Goal: Task Accomplishment & Management: Manage account settings

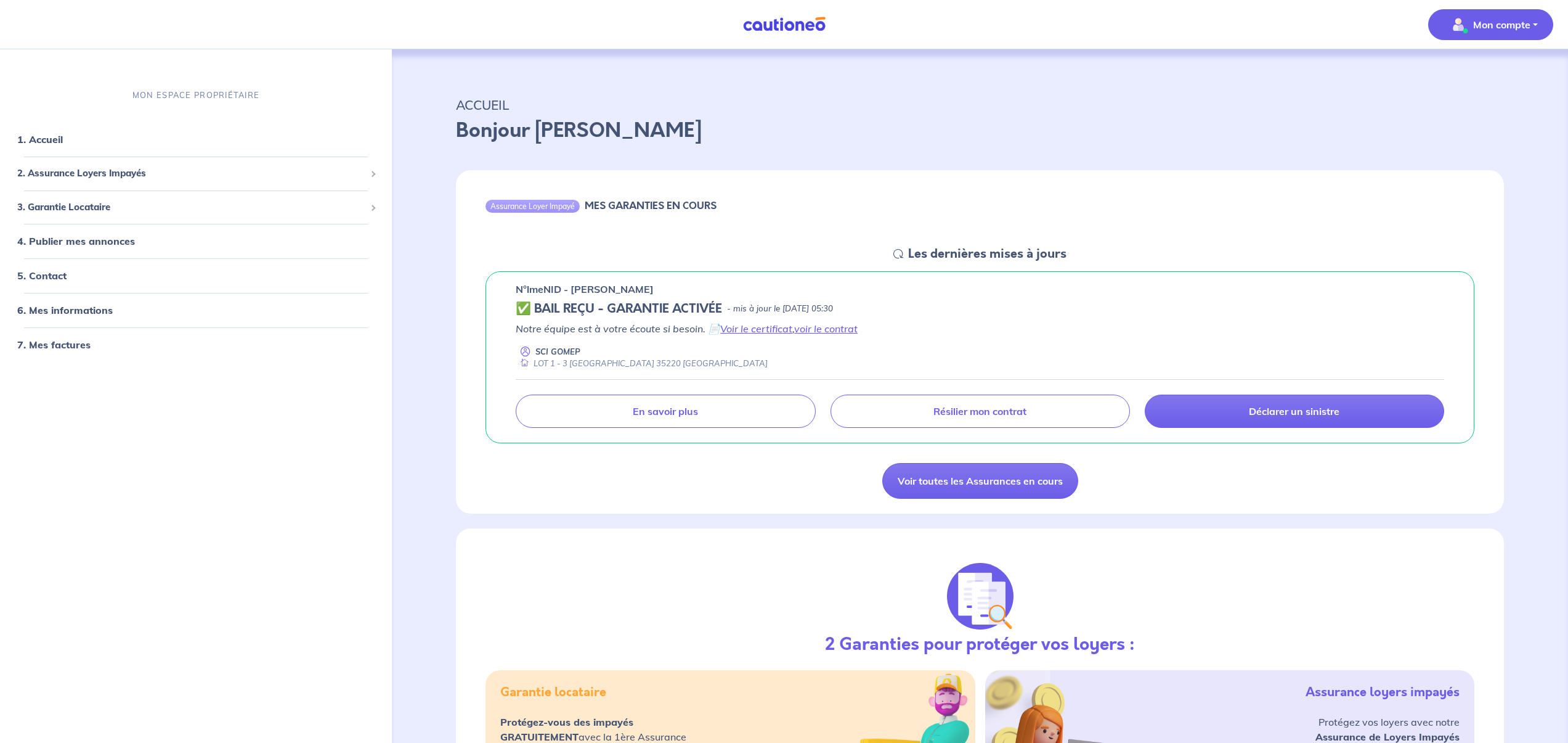
click at [1497, 27] on p "Mon compte" at bounding box center [1502, 25] width 57 height 15
click at [1480, 79] on link "Mes informations" at bounding box center [1478, 76] width 99 height 20
click at [1480, 79] on div "ACCUEIL [PERSON_NAME]" at bounding box center [980, 117] width 1107 height 76
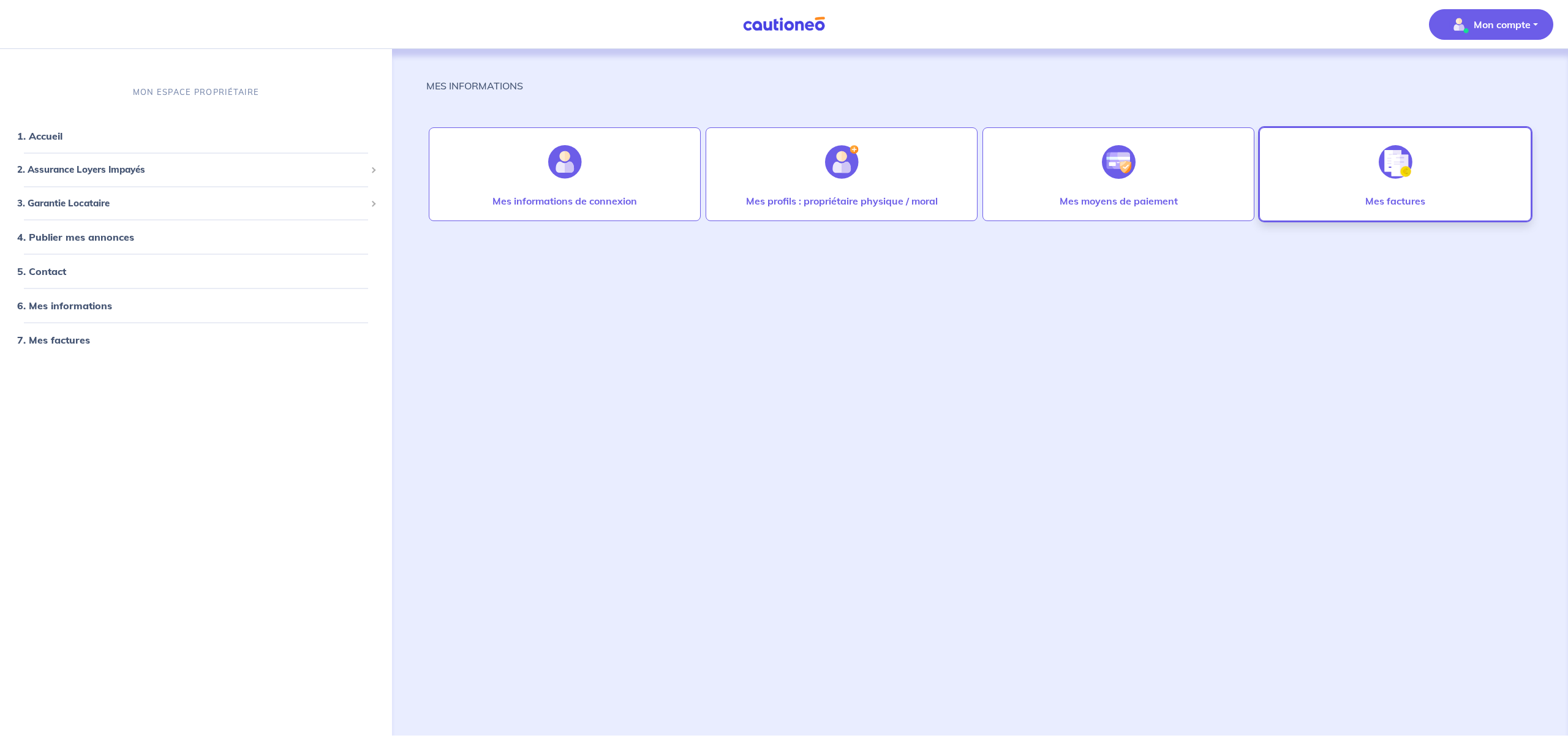
click at [1371, 179] on div at bounding box center [1395, 162] width 53 height 63
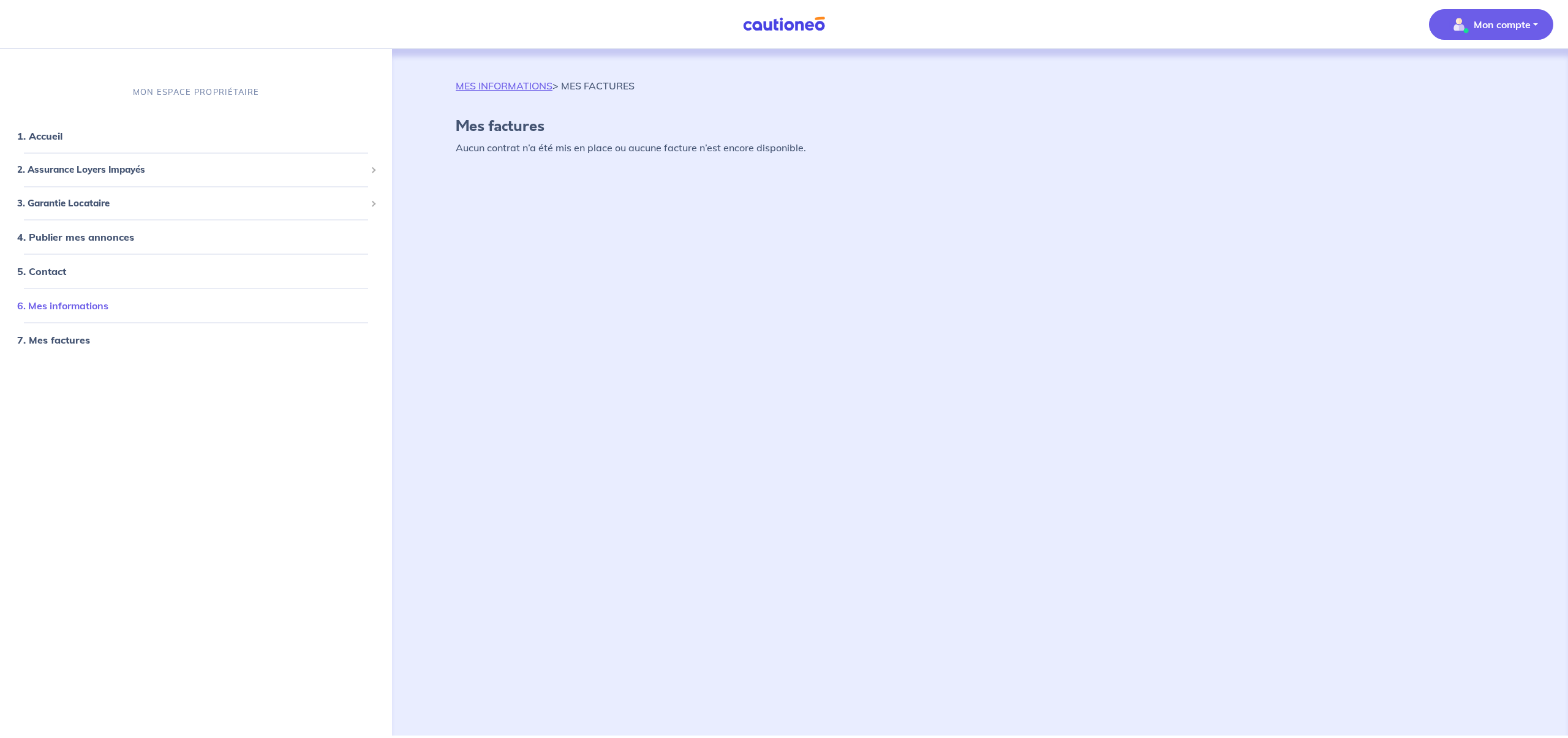
click at [82, 308] on link "6. Mes informations" at bounding box center [63, 305] width 91 height 12
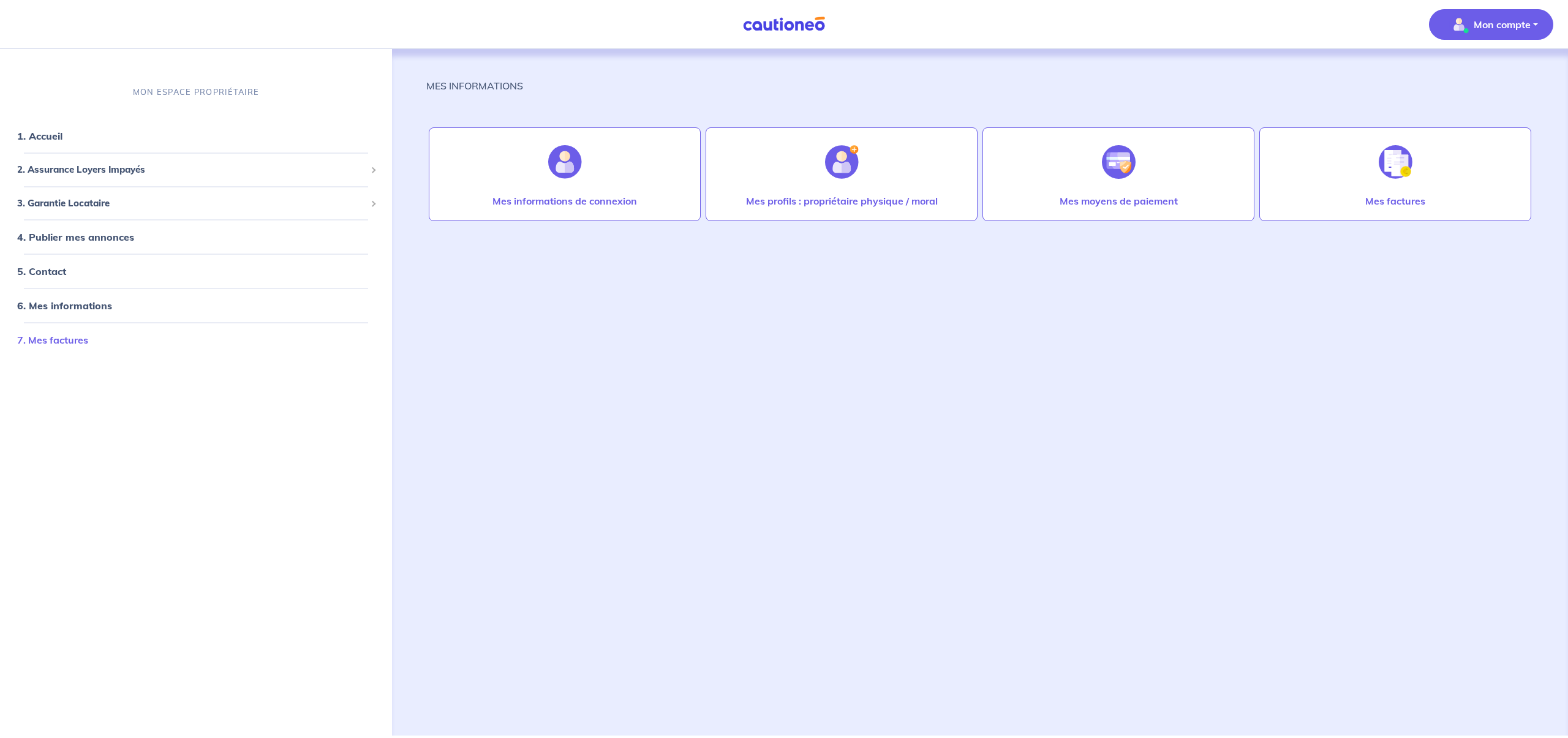
click at [40, 344] on link "7. Mes factures" at bounding box center [52, 340] width 71 height 12
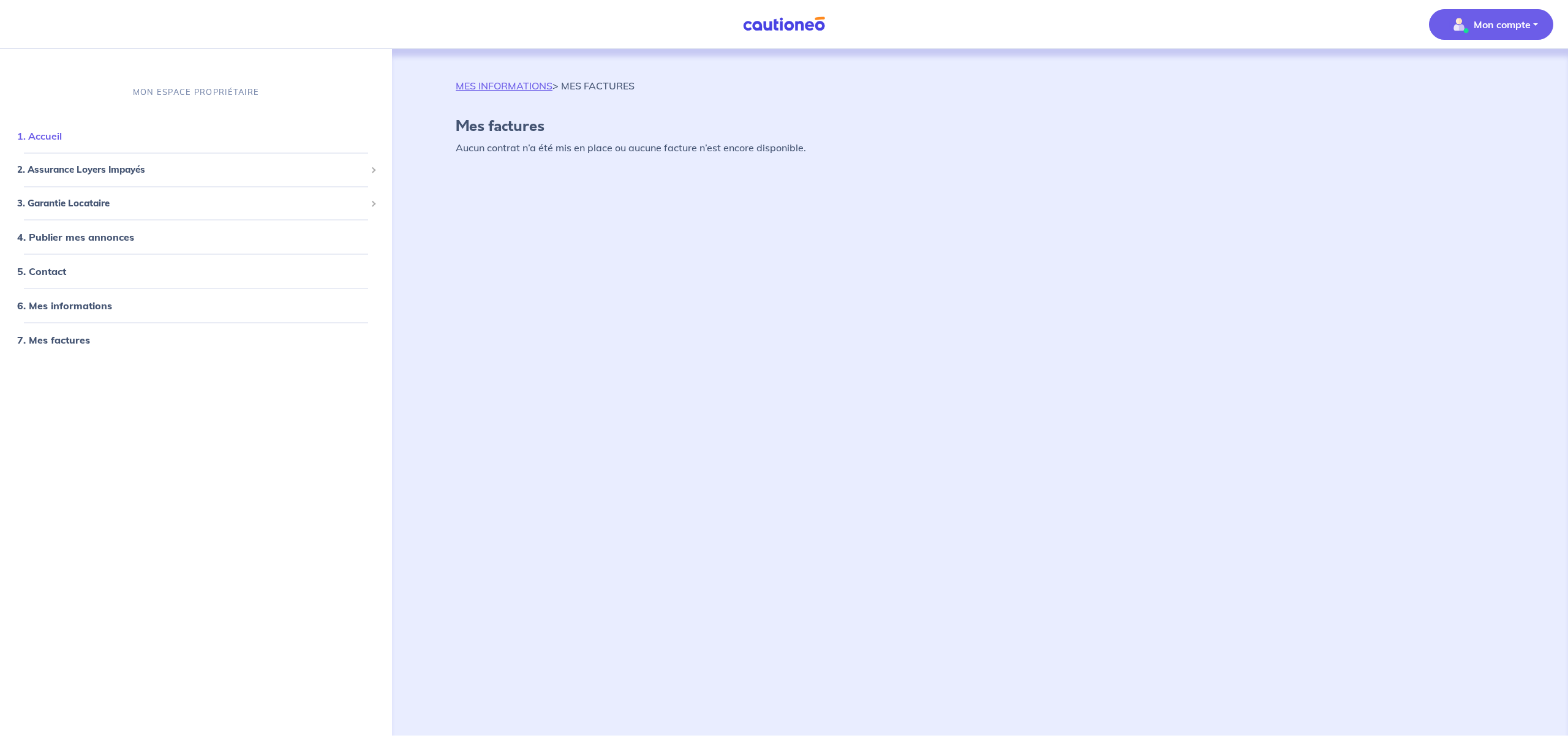
click at [45, 137] on link "1. Accueil" at bounding box center [40, 135] width 45 height 12
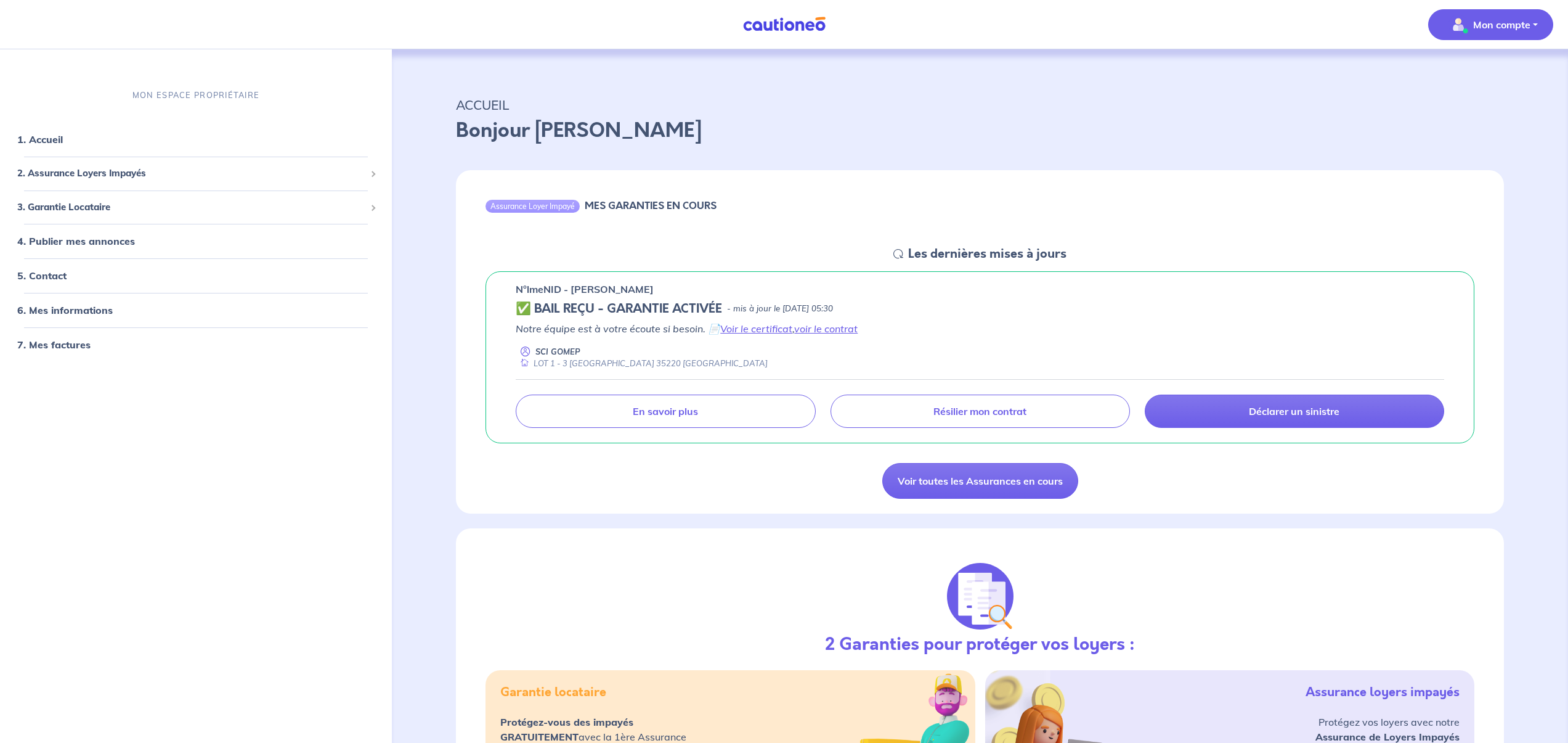
click at [1463, 19] on img "button" at bounding box center [1458, 25] width 20 height 20
click at [992, 99] on p "ACCUEIL" at bounding box center [979, 104] width 1048 height 22
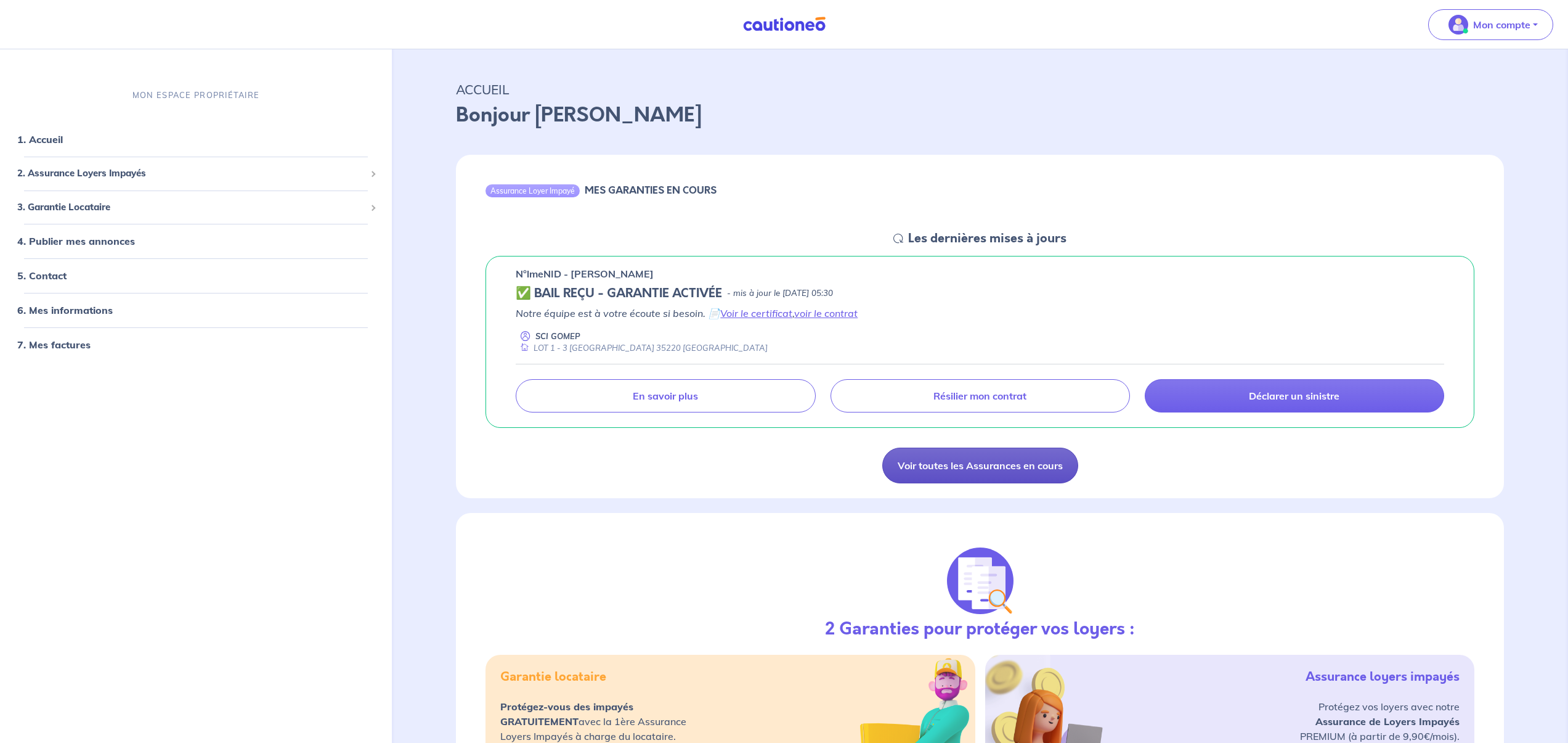
scroll to position [19, 0]
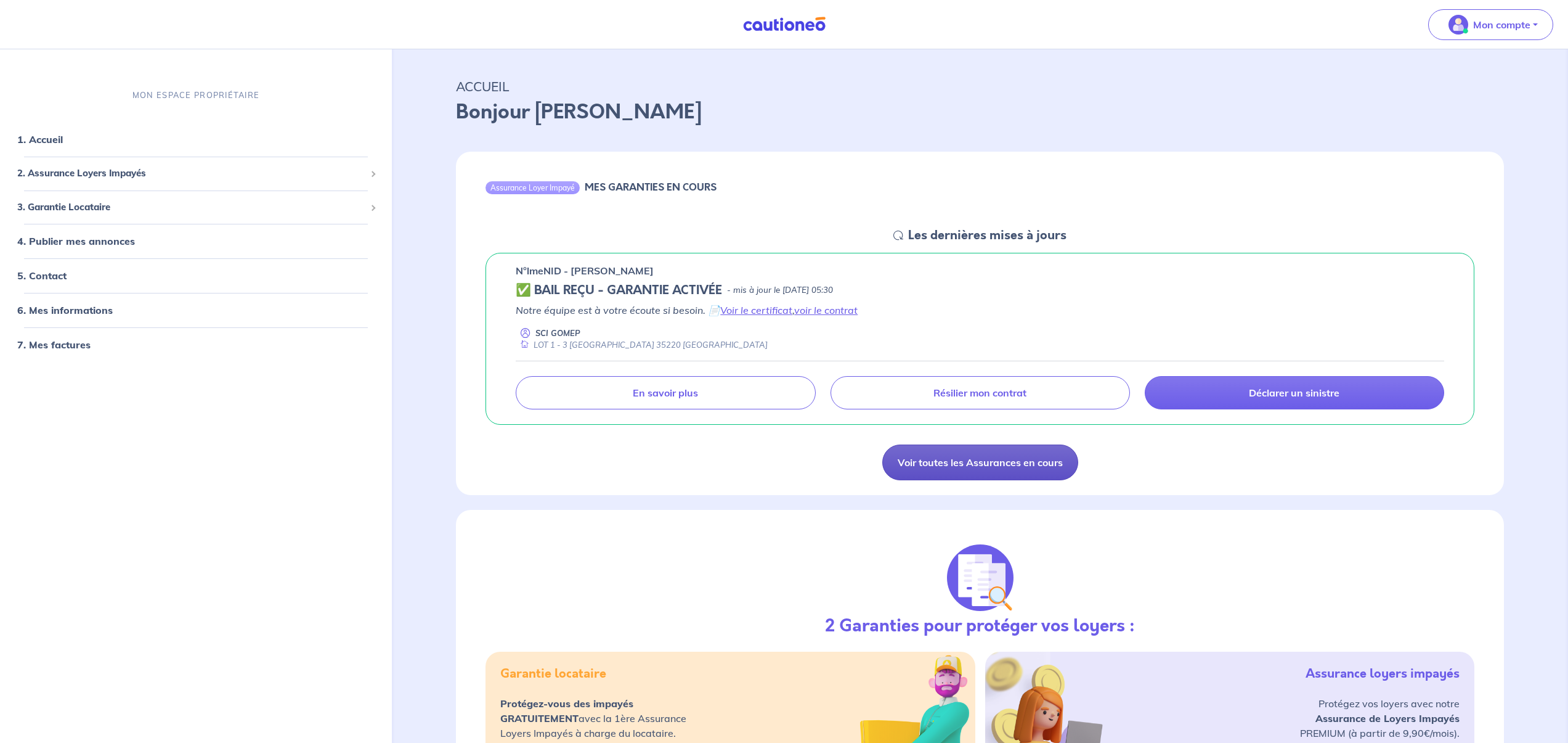
click at [942, 463] on link "Voir toutes les Assurances en cours" at bounding box center [980, 462] width 196 height 35
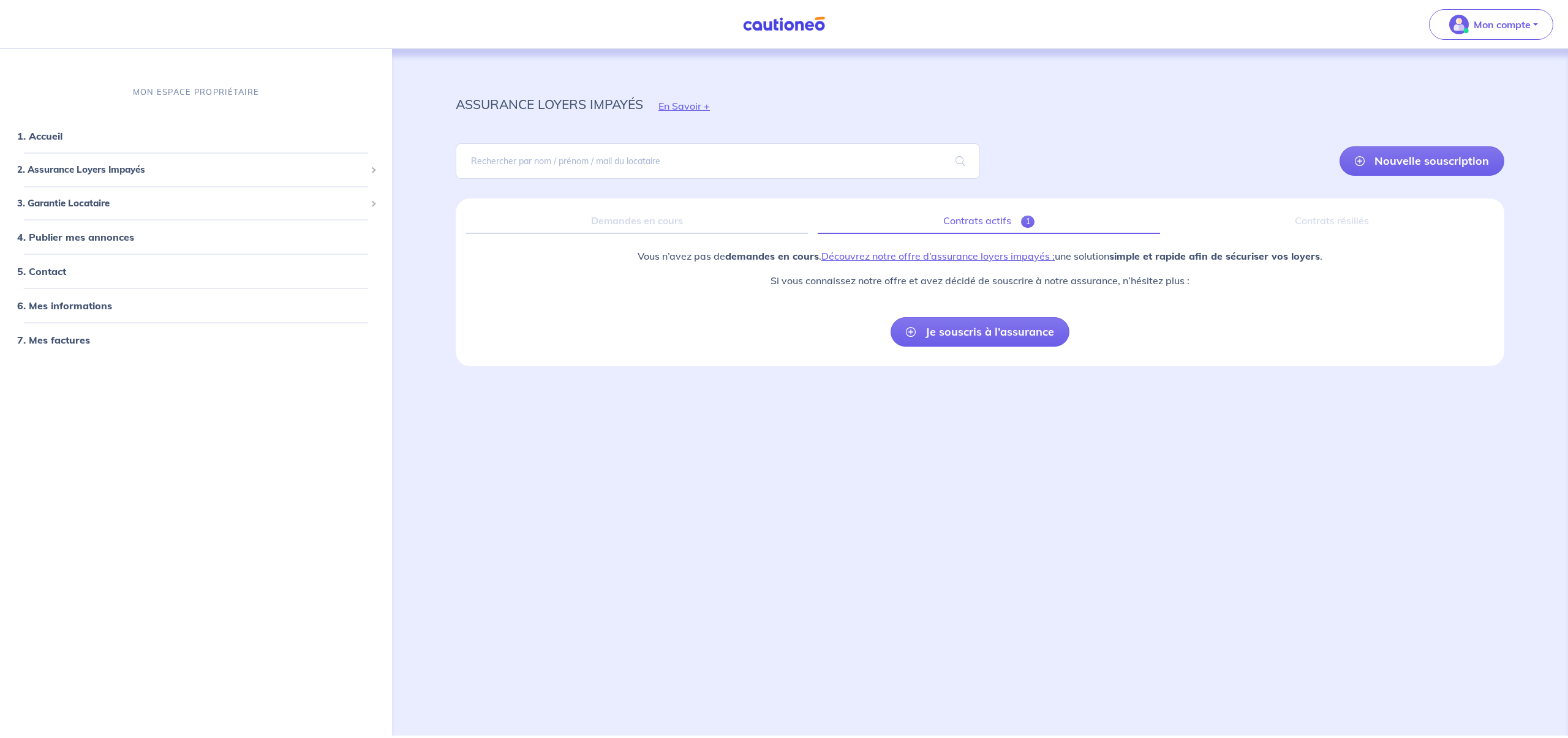
click at [1021, 220] on span "1" at bounding box center [1027, 222] width 14 height 12
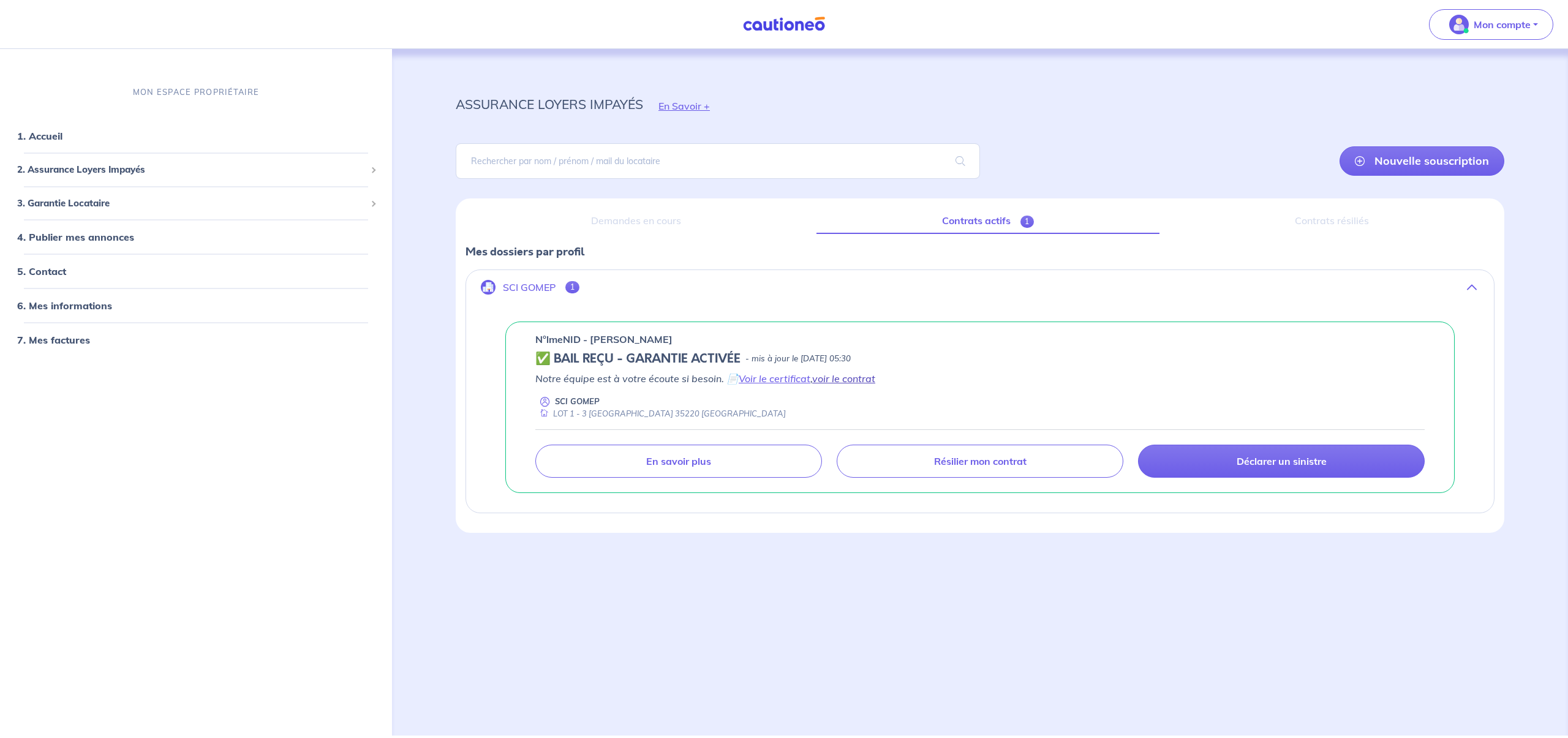
click at [839, 376] on link "voir le contrat" at bounding box center [844, 378] width 63 height 12
click at [839, 376] on div "assurance loyers impayés En Savoir + Nouvelle souscription Fermer Valider un lo…" at bounding box center [979, 377] width 1107 height 657
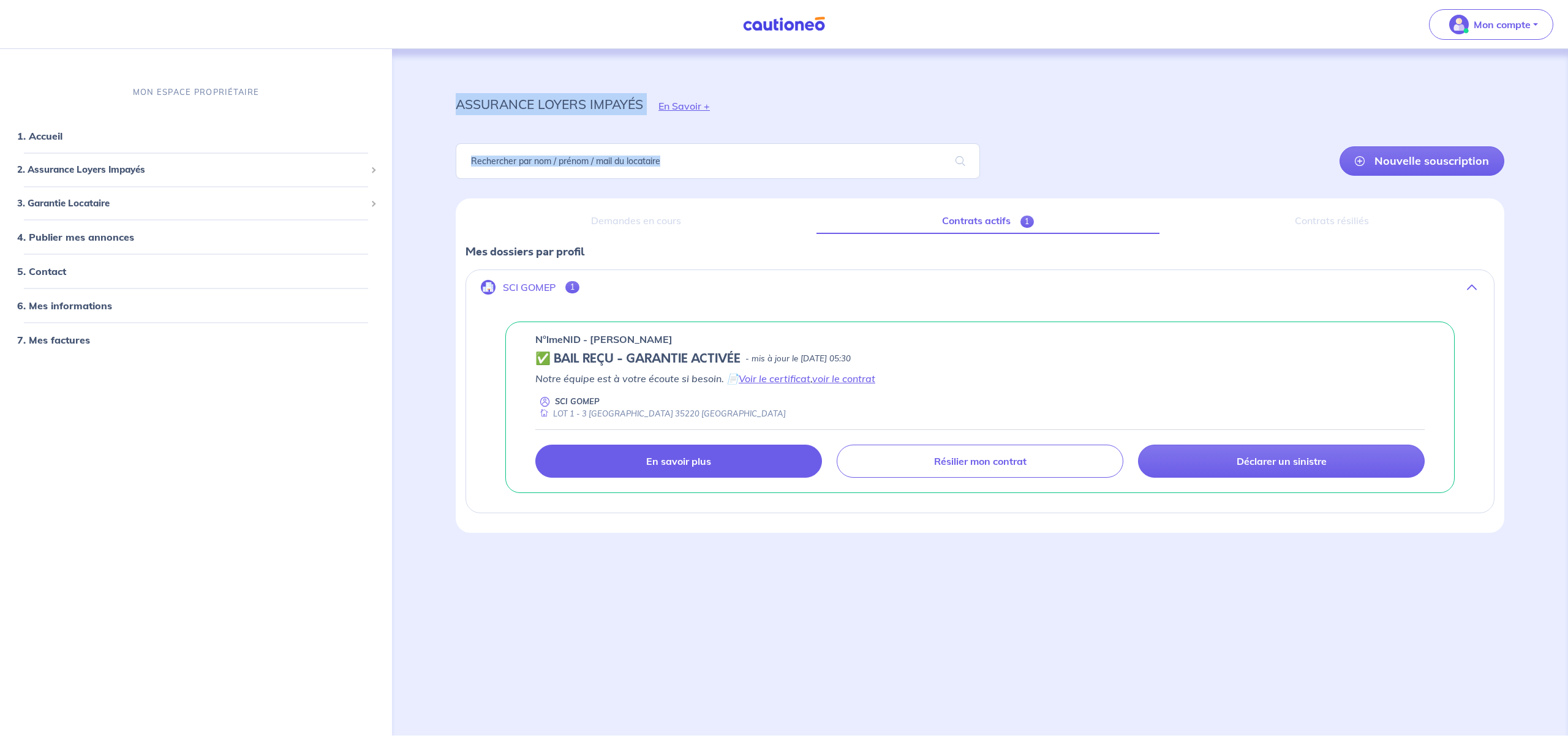
click at [654, 469] on link "En savoir plus" at bounding box center [678, 461] width 287 height 33
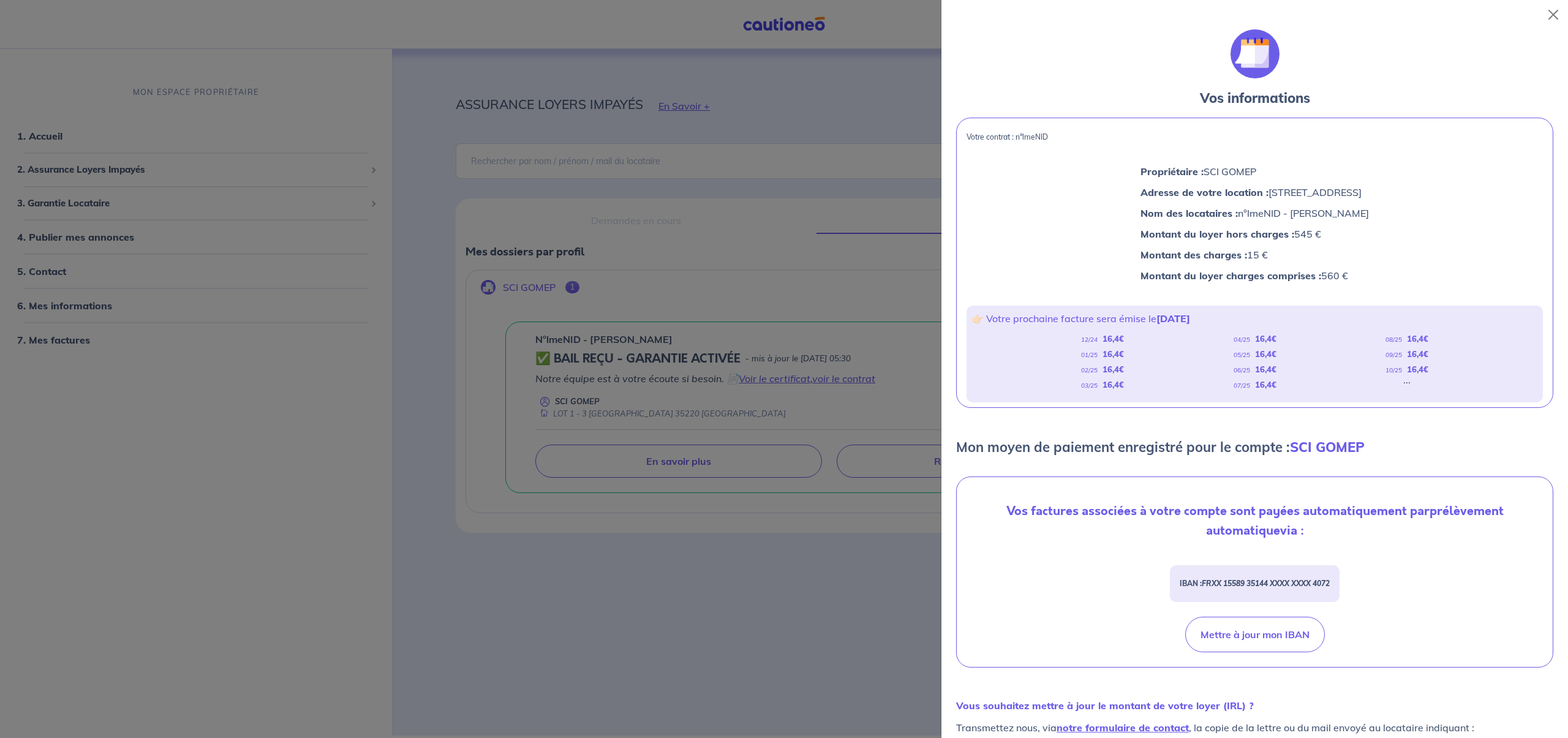
click at [133, 338] on div at bounding box center [784, 369] width 1568 height 738
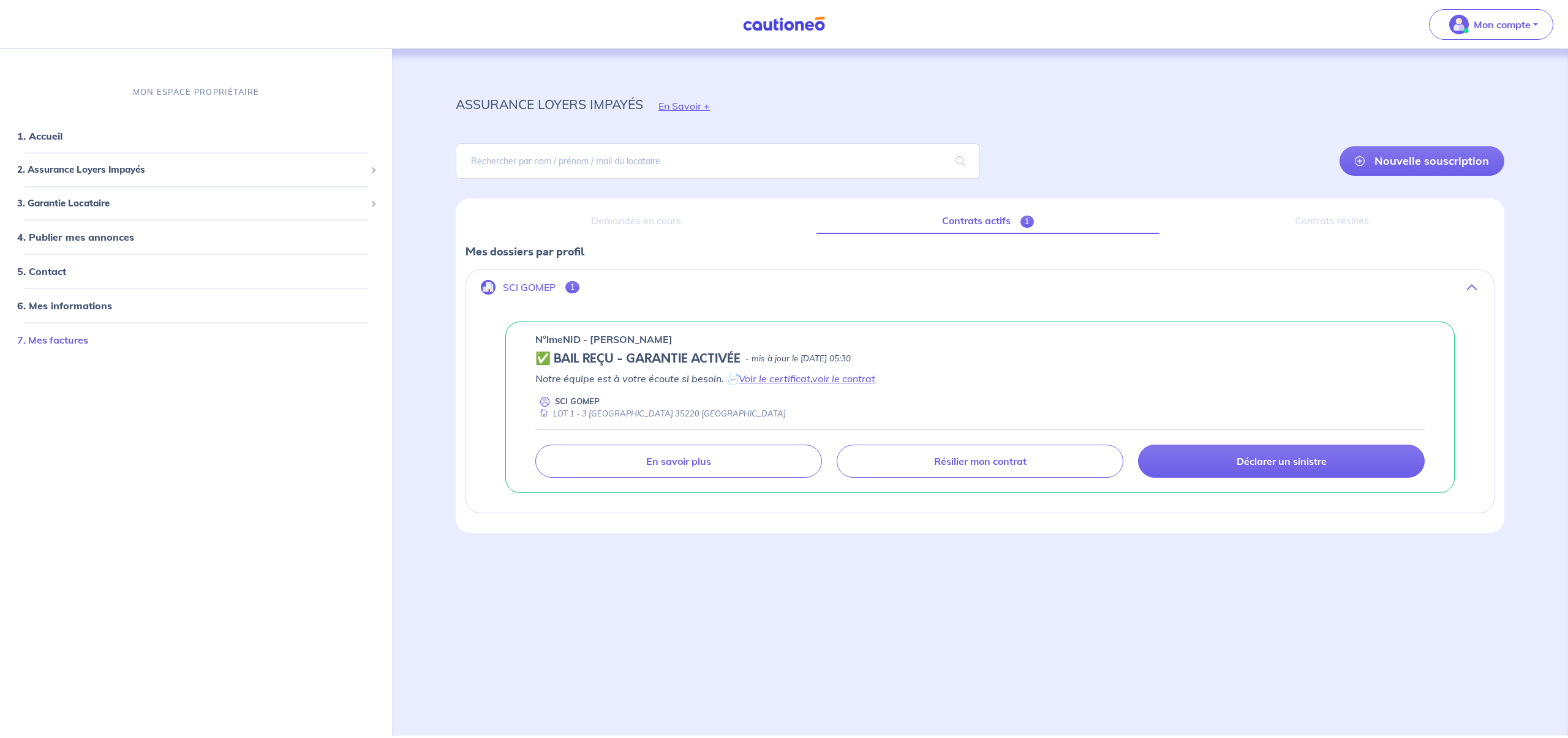
click at [85, 343] on link "7. Mes factures" at bounding box center [52, 340] width 71 height 12
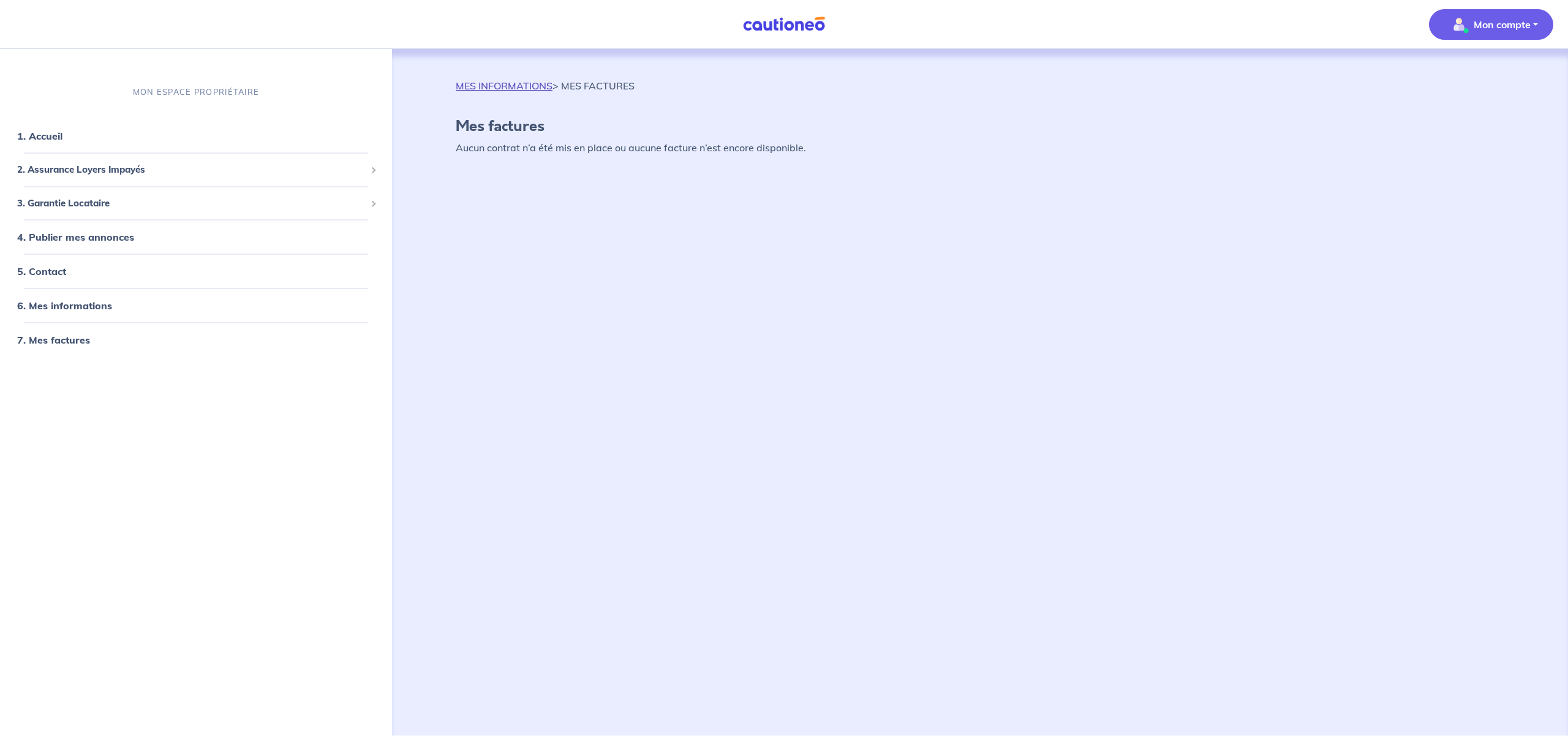
click at [498, 84] on link "MES INFORMATIONS" at bounding box center [504, 85] width 97 height 12
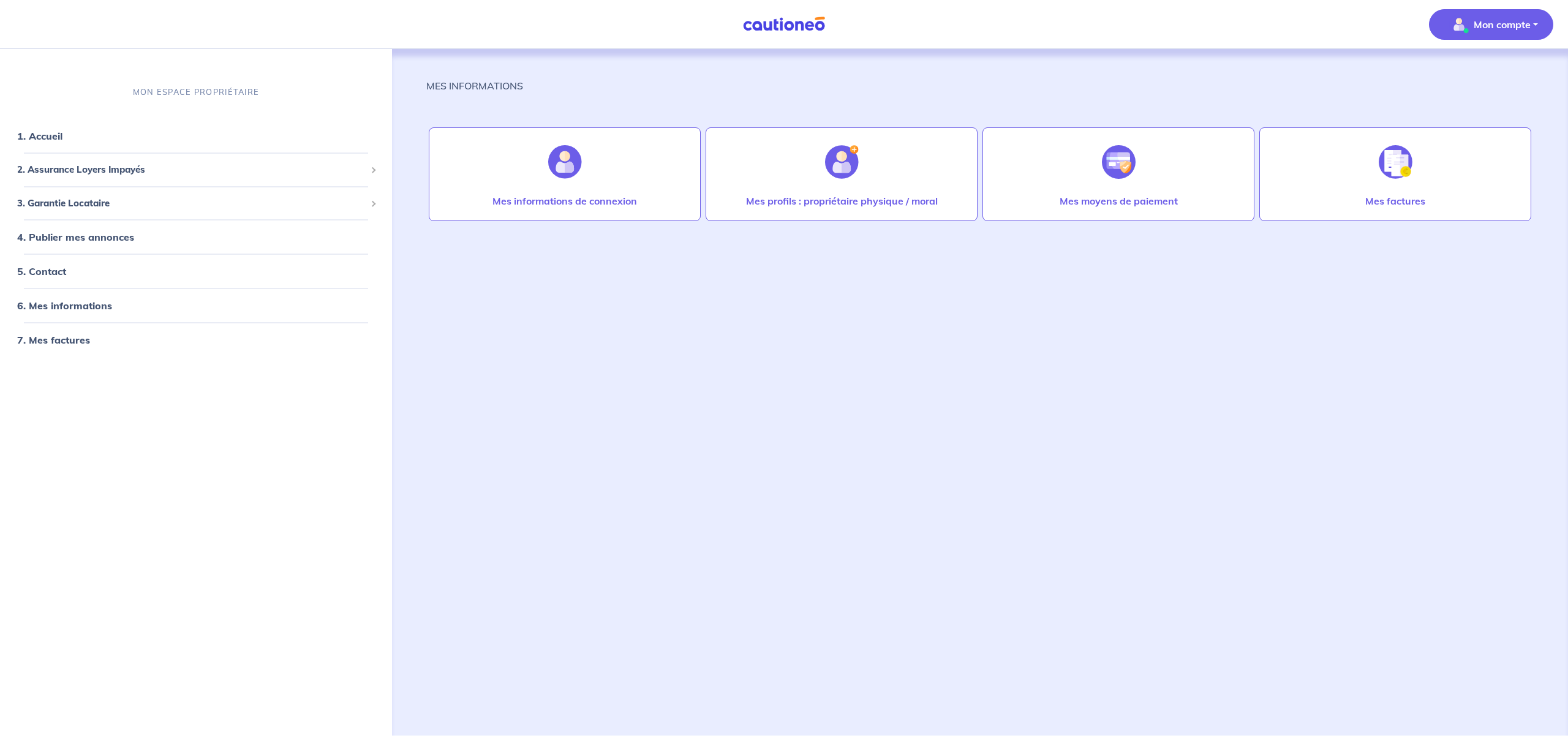
click at [498, 84] on p "MES INFORMATIONS" at bounding box center [474, 86] width 97 height 15
click at [1386, 201] on p "Mes factures" at bounding box center [1395, 201] width 60 height 15
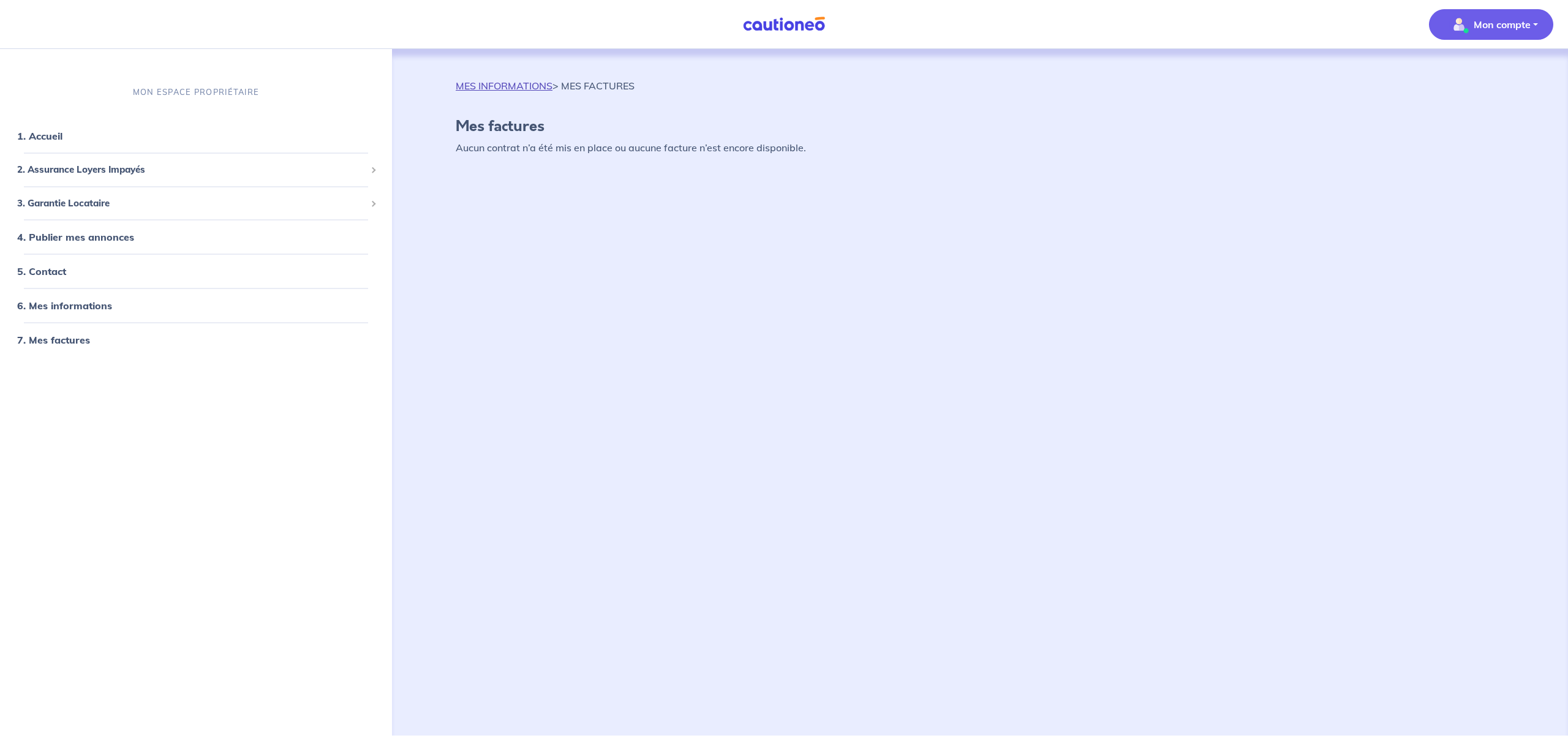
click at [504, 85] on link "MES INFORMATIONS" at bounding box center [504, 85] width 97 height 12
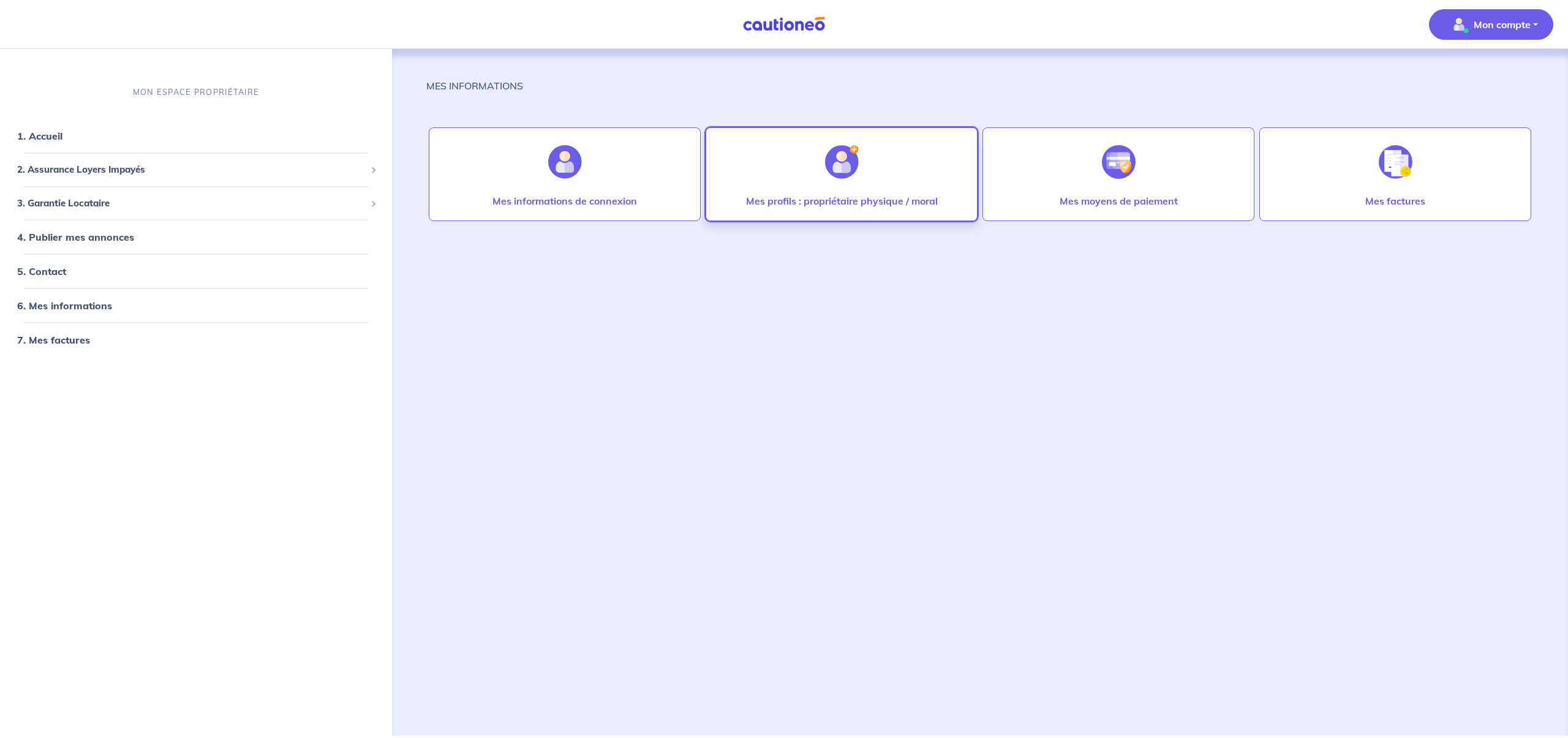
click at [818, 204] on p "Mes profils : propriétaire physique / moral" at bounding box center [842, 201] width 192 height 15
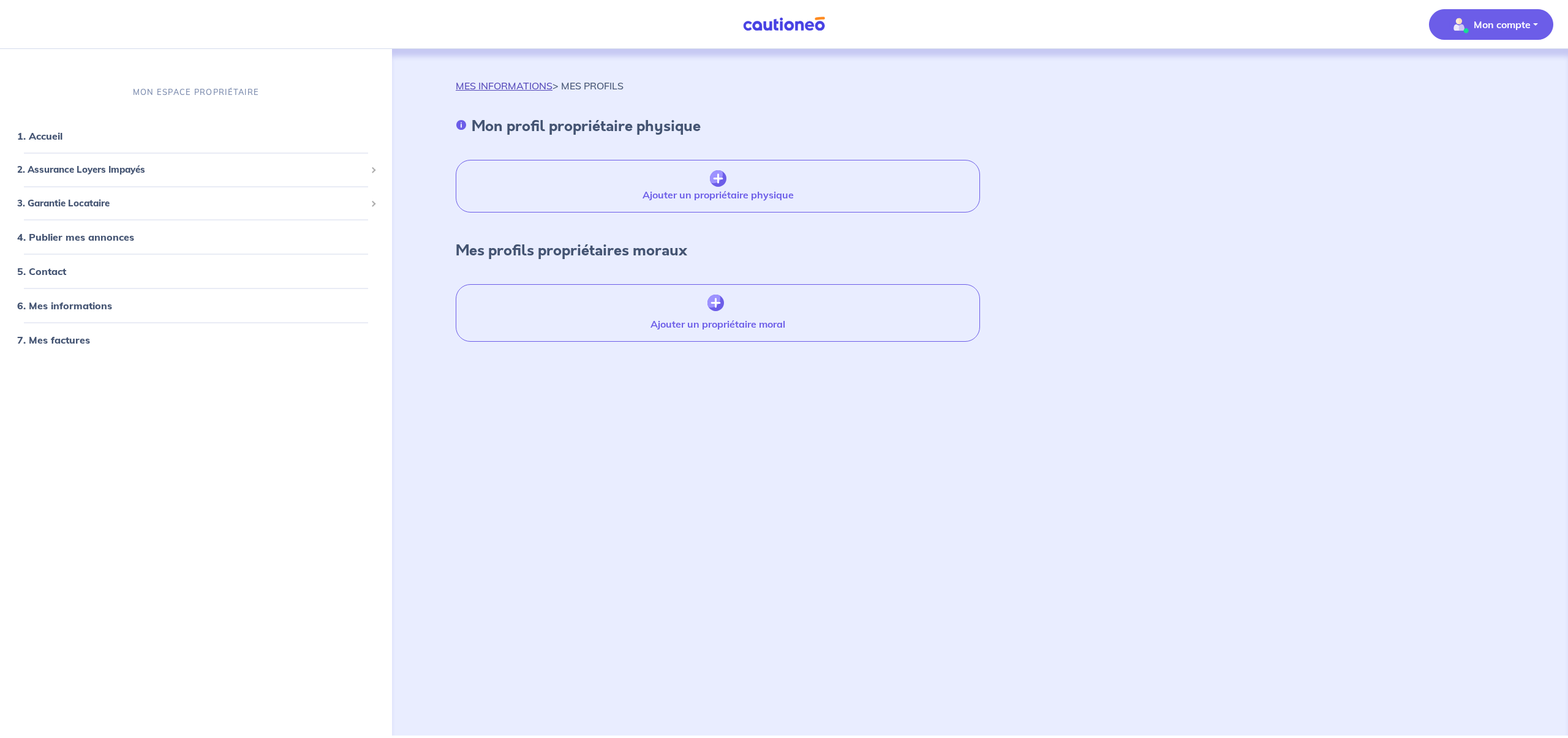
click at [484, 84] on link "MES INFORMATIONS" at bounding box center [504, 85] width 97 height 12
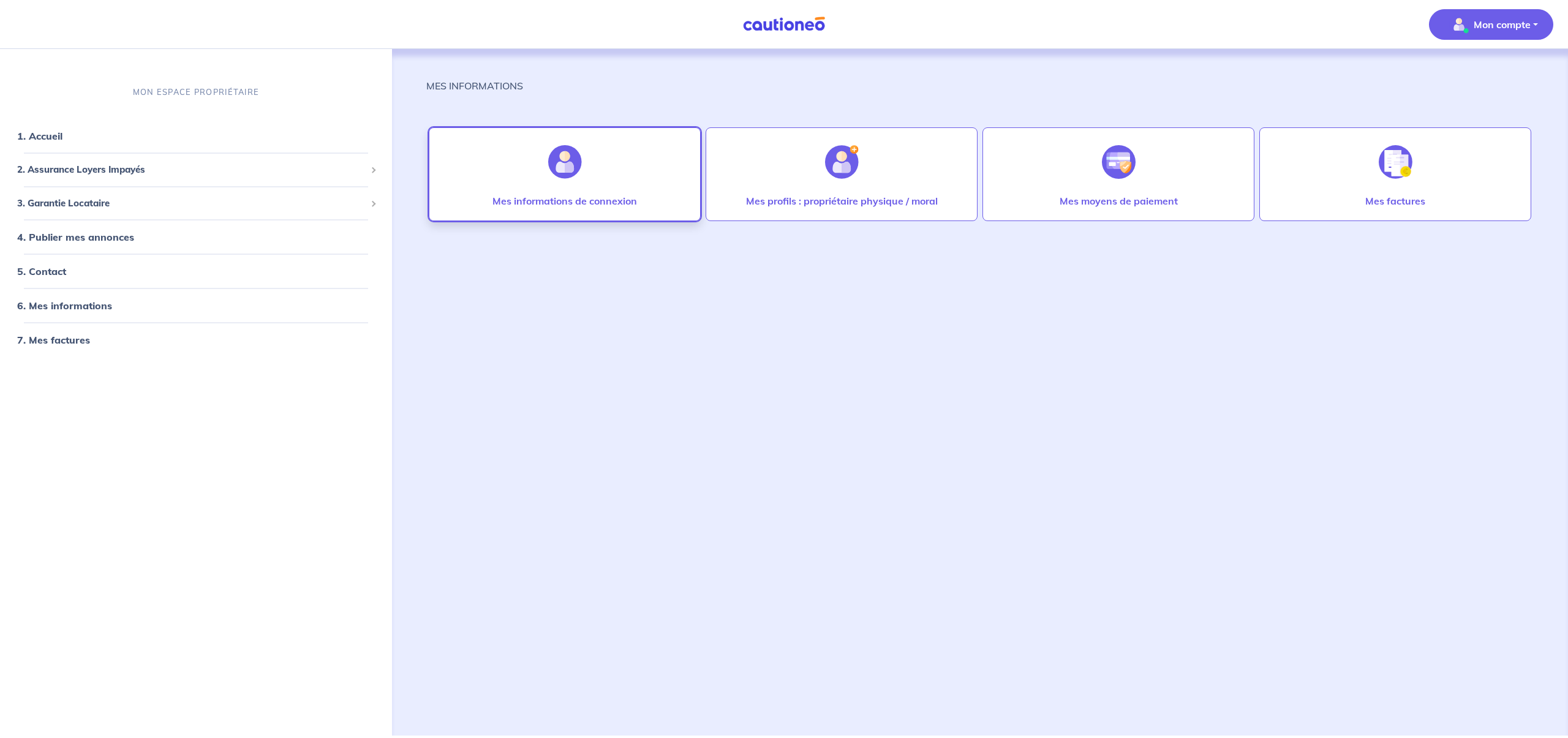
click at [520, 200] on p "Mes informations de connexion" at bounding box center [565, 201] width 145 height 15
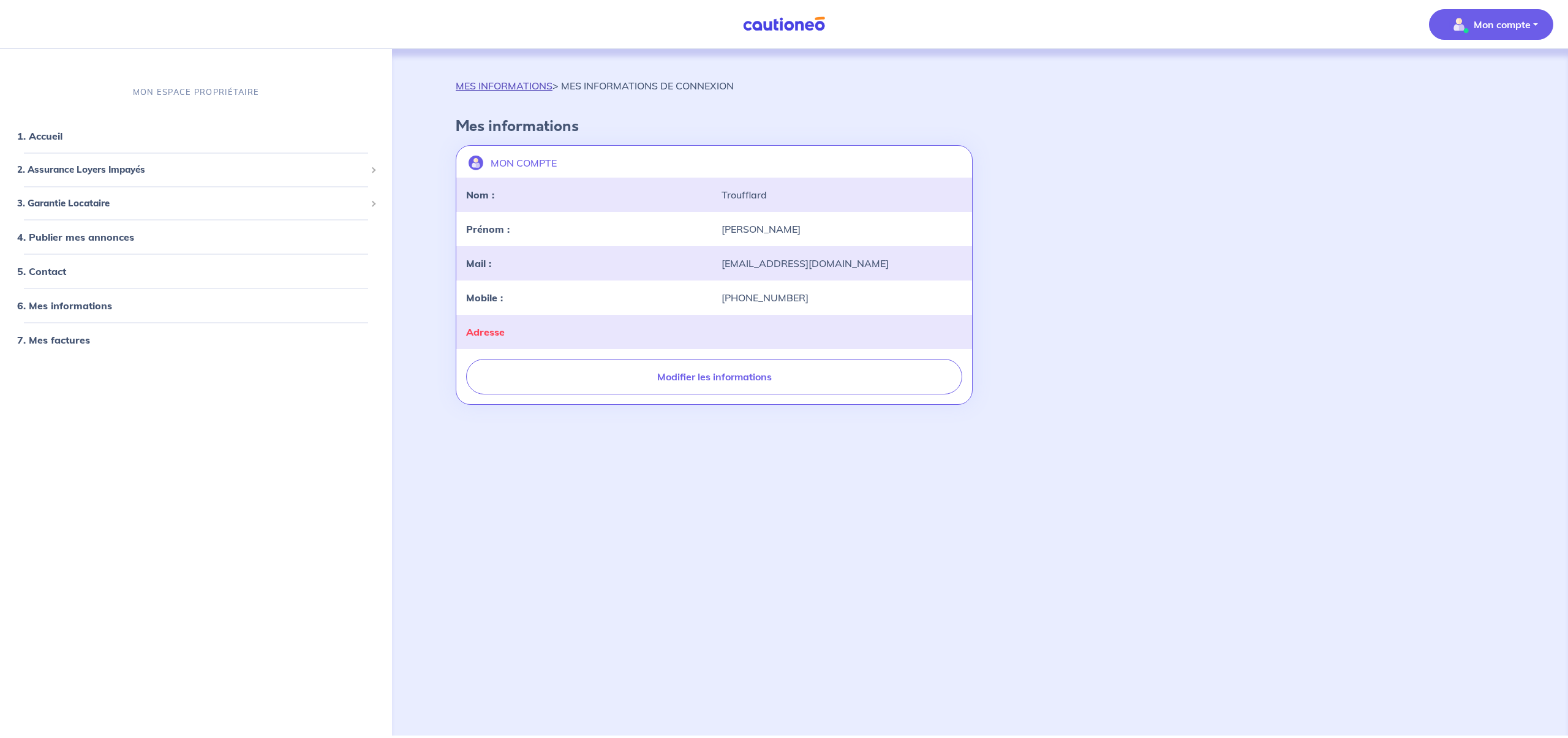
click at [492, 85] on link "MES INFORMATIONS" at bounding box center [504, 85] width 97 height 12
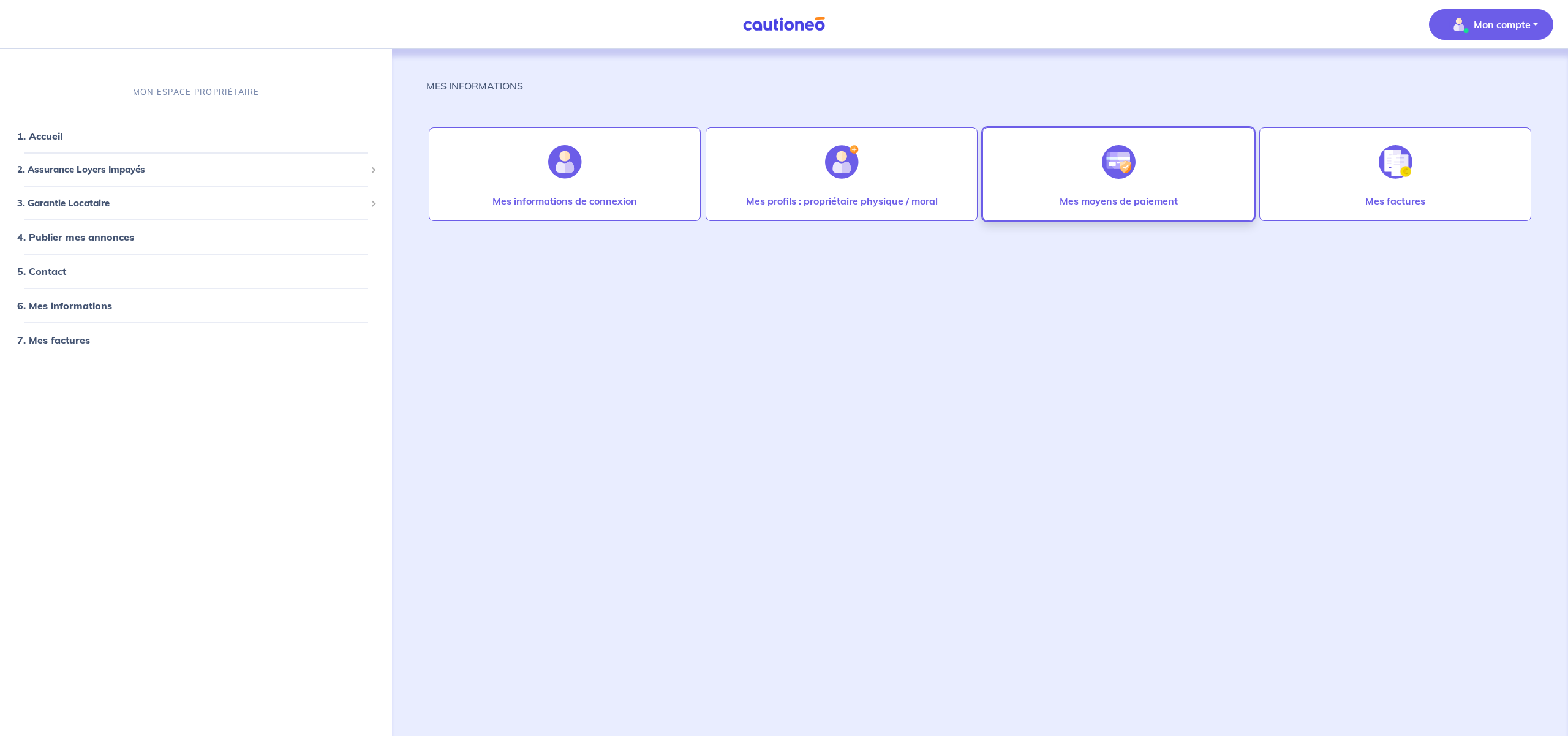
click at [1066, 187] on div "Mes moyens de paiement" at bounding box center [1118, 174] width 272 height 94
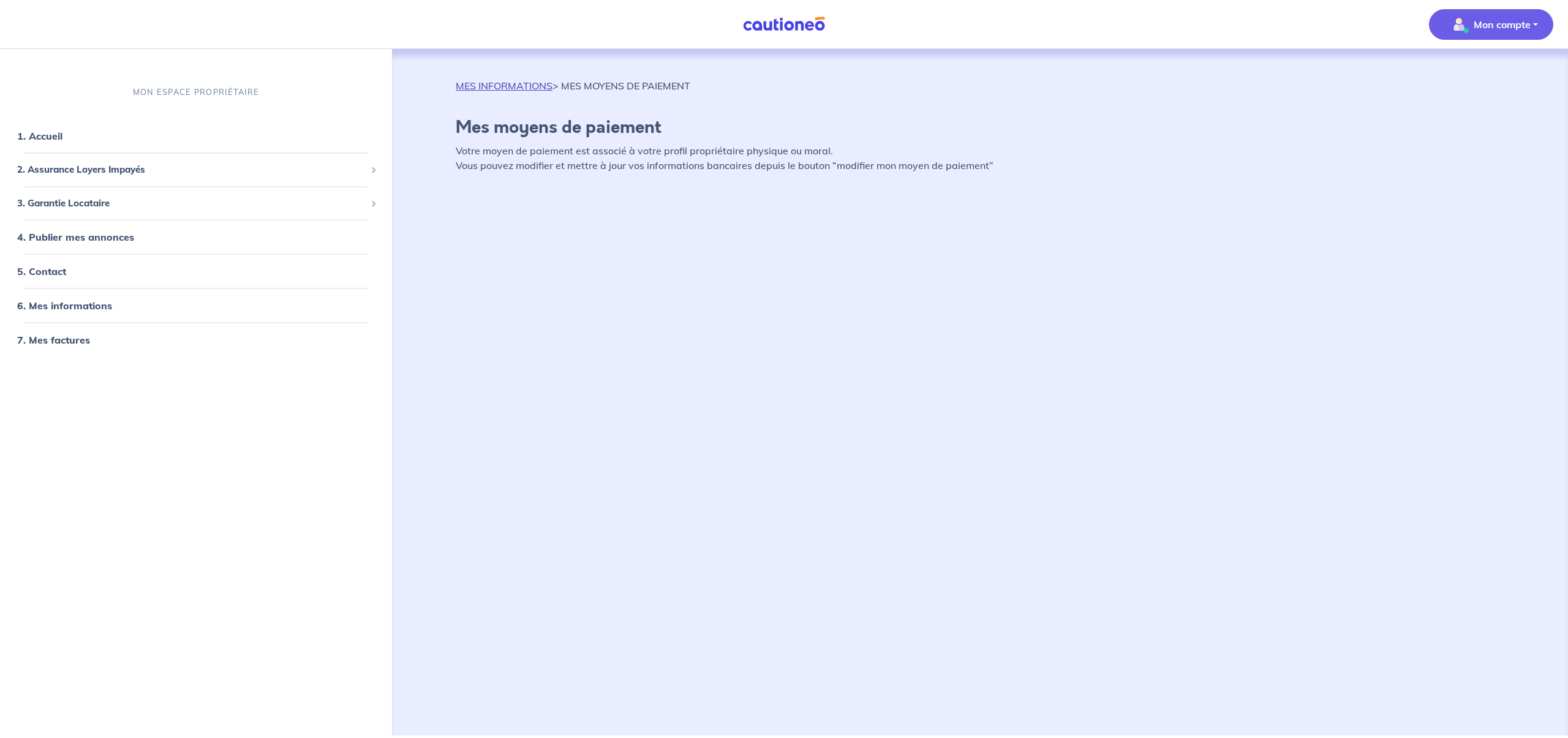
click at [478, 86] on link "MES INFORMATIONS" at bounding box center [504, 85] width 97 height 12
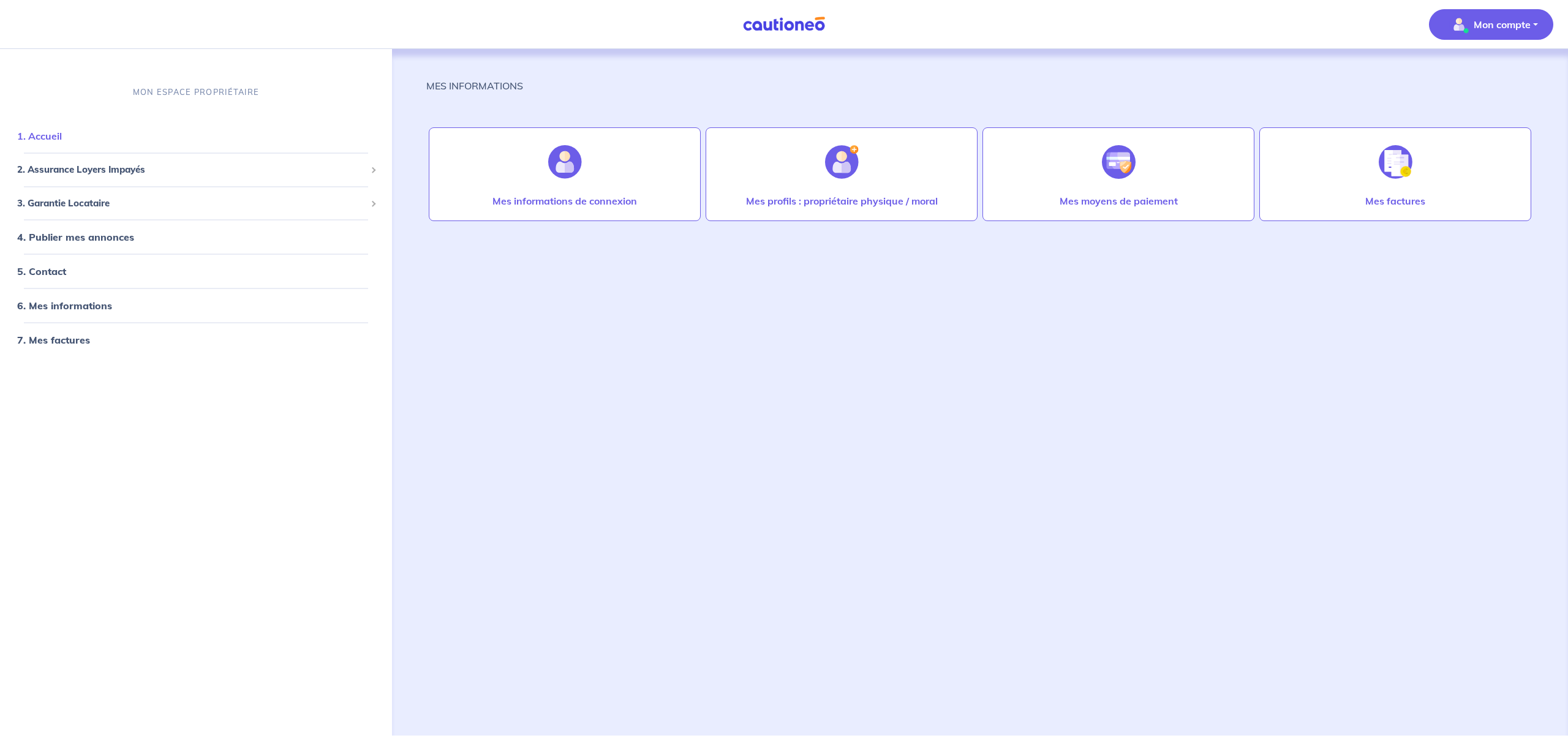
click at [46, 132] on link "1. Accueil" at bounding box center [40, 135] width 45 height 12
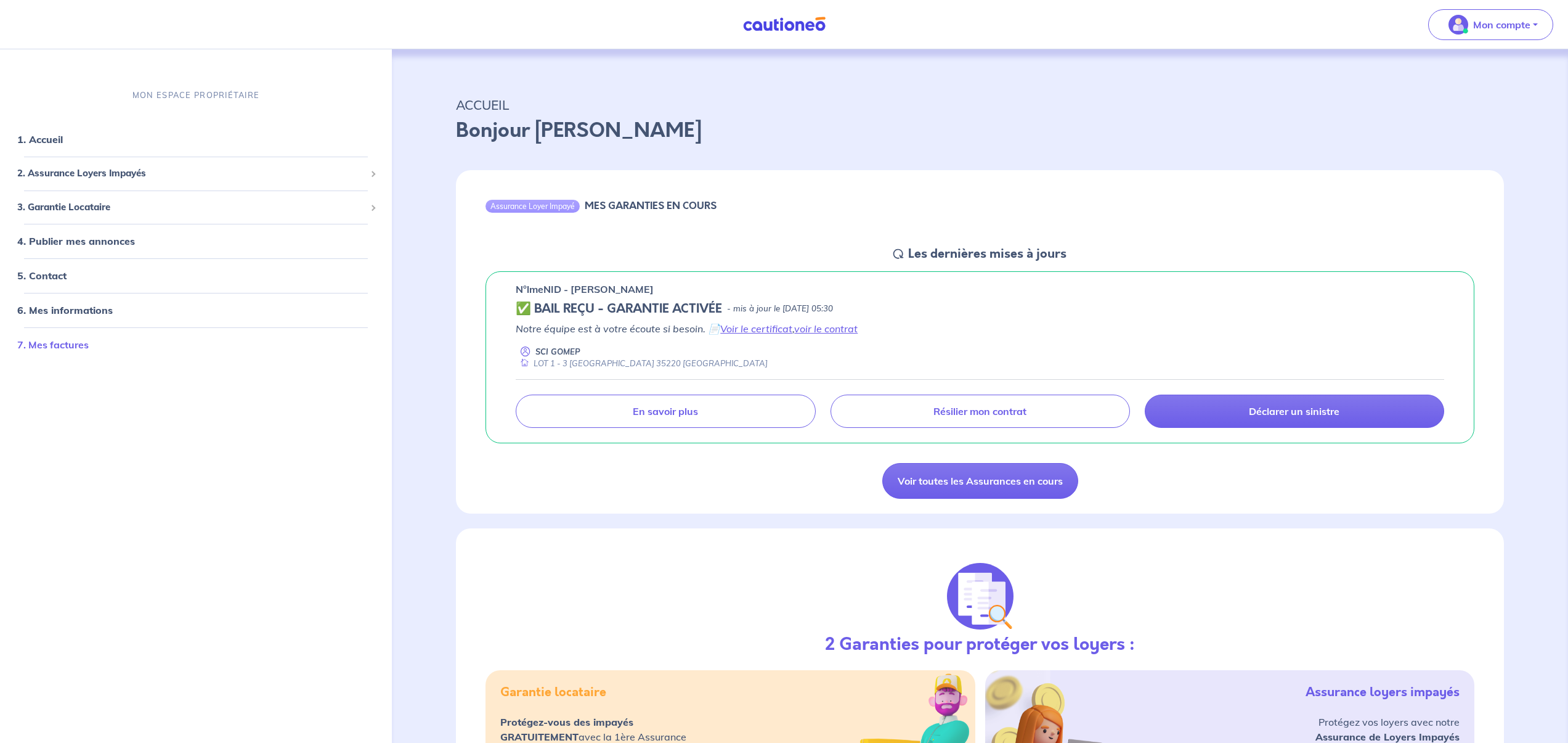
click at [64, 342] on link "7. Mes factures" at bounding box center [53, 344] width 72 height 12
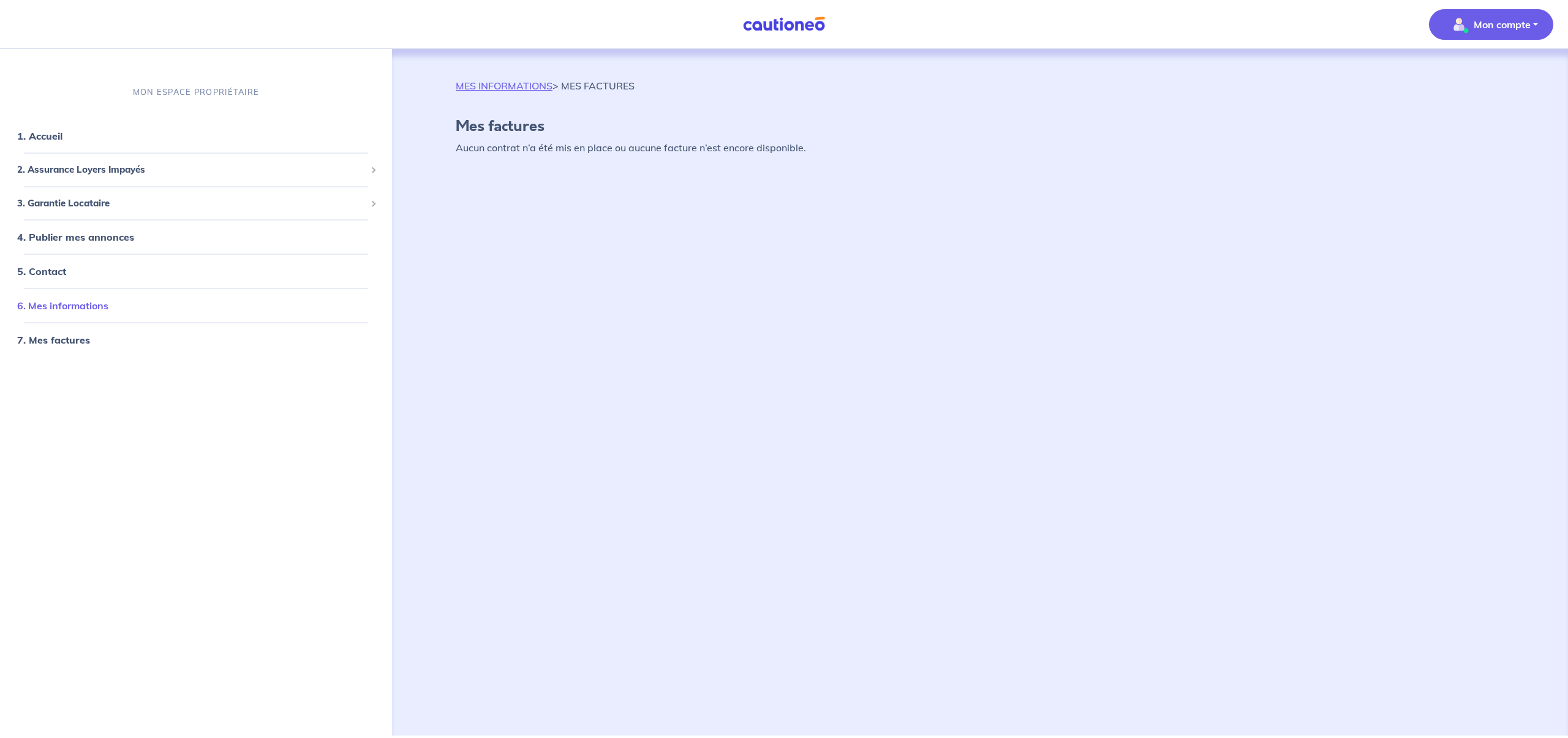
click at [69, 301] on link "6. Mes informations" at bounding box center [63, 305] width 91 height 12
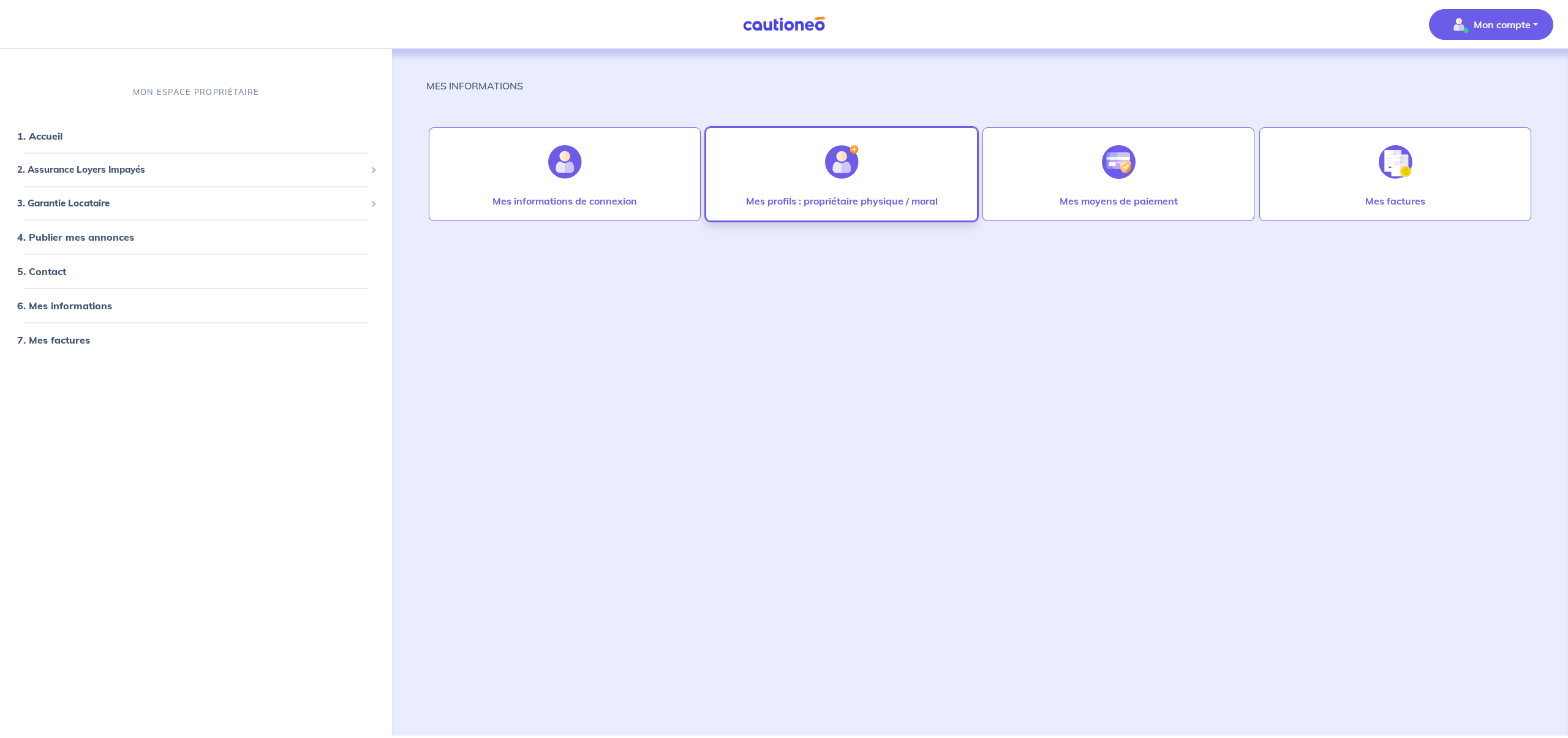
click at [860, 200] on p "Mes profils : propriétaire physique / moral" at bounding box center [842, 201] width 192 height 15
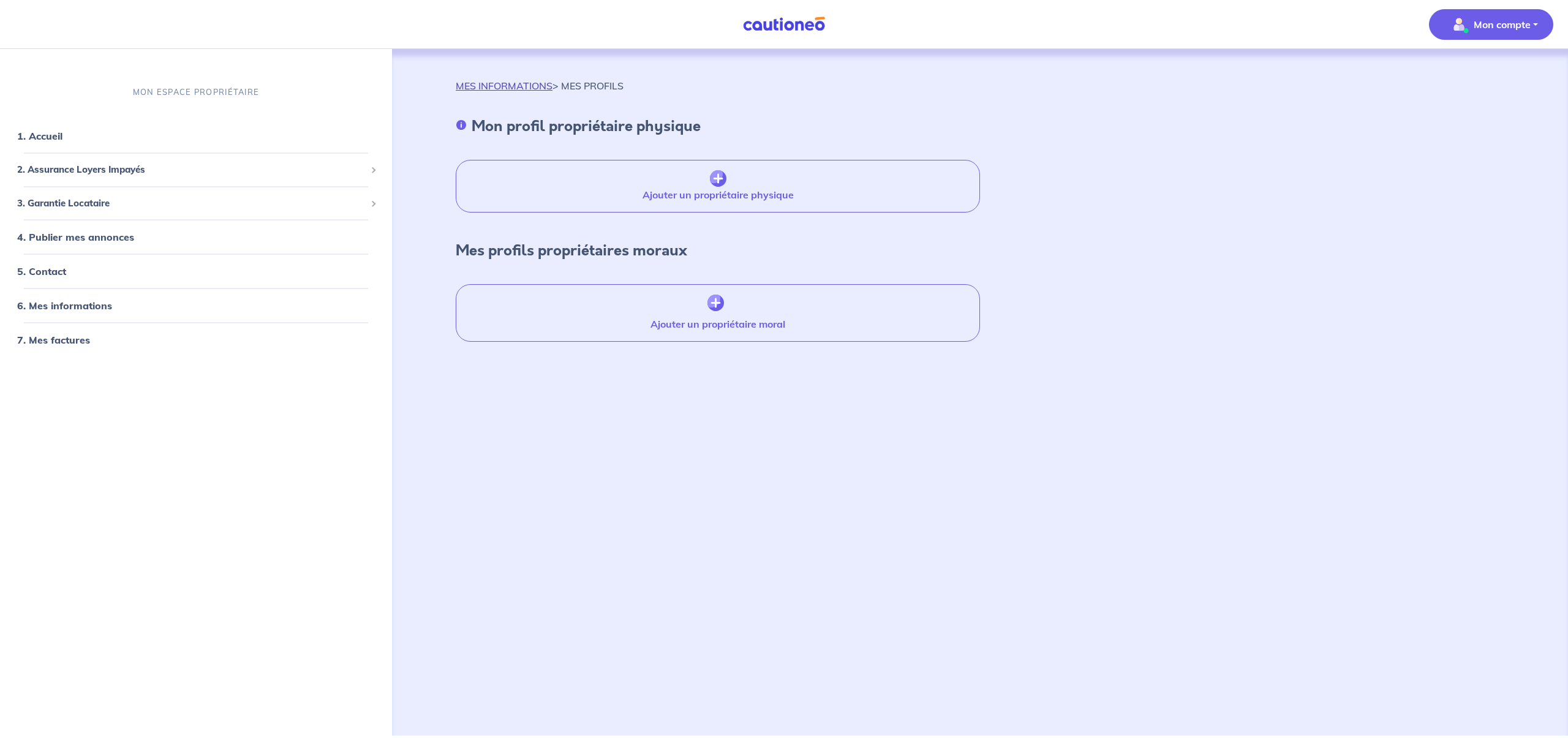
click at [493, 88] on link "MES INFORMATIONS" at bounding box center [504, 85] width 97 height 12
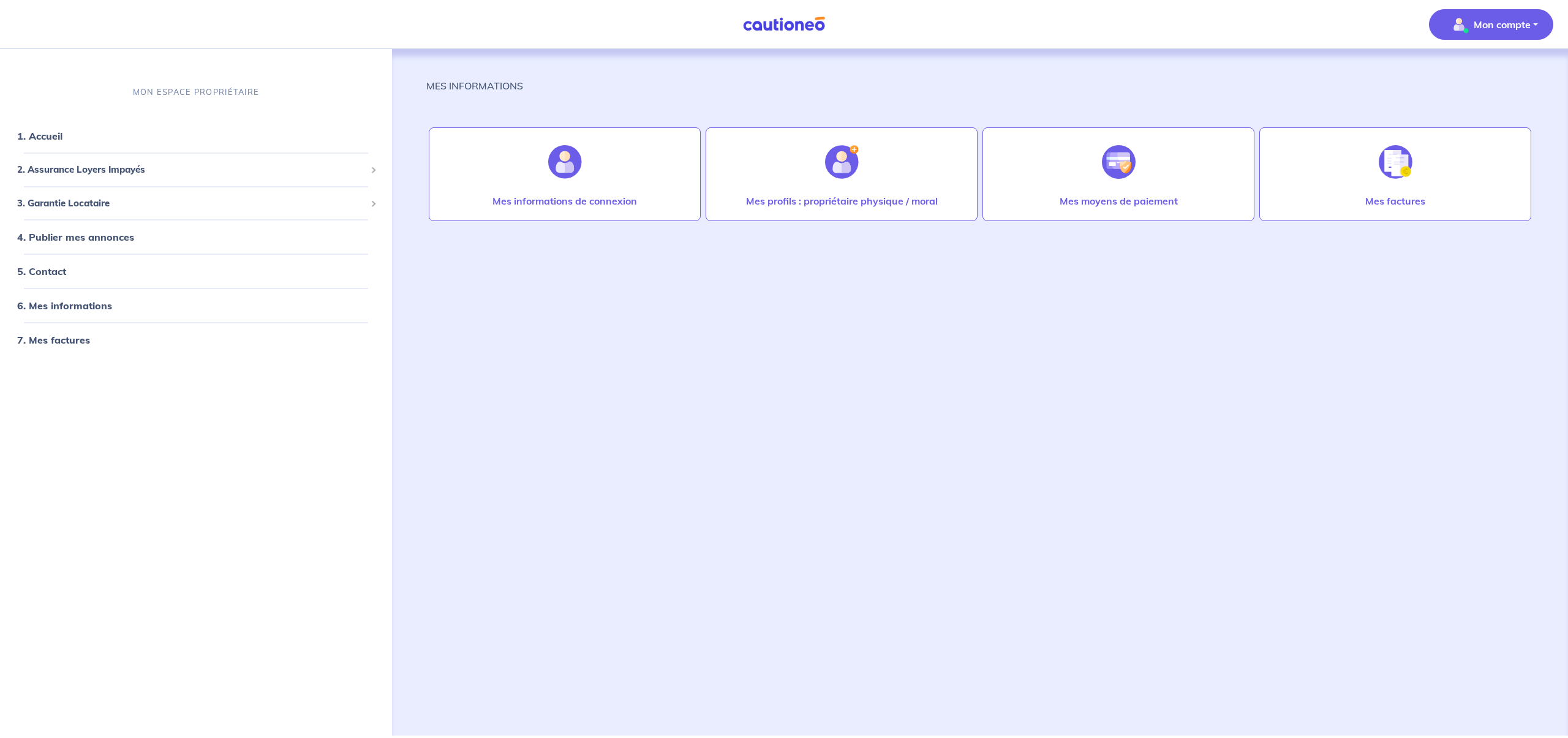
click at [1486, 28] on p "Mon compte" at bounding box center [1502, 25] width 57 height 15
click at [1280, 71] on div "MES INFORMATIONS Mes informations de connexion Mes profils : propriétaire physi…" at bounding box center [979, 377] width 1107 height 657
click at [1404, 207] on p "Mes factures" at bounding box center [1395, 201] width 60 height 15
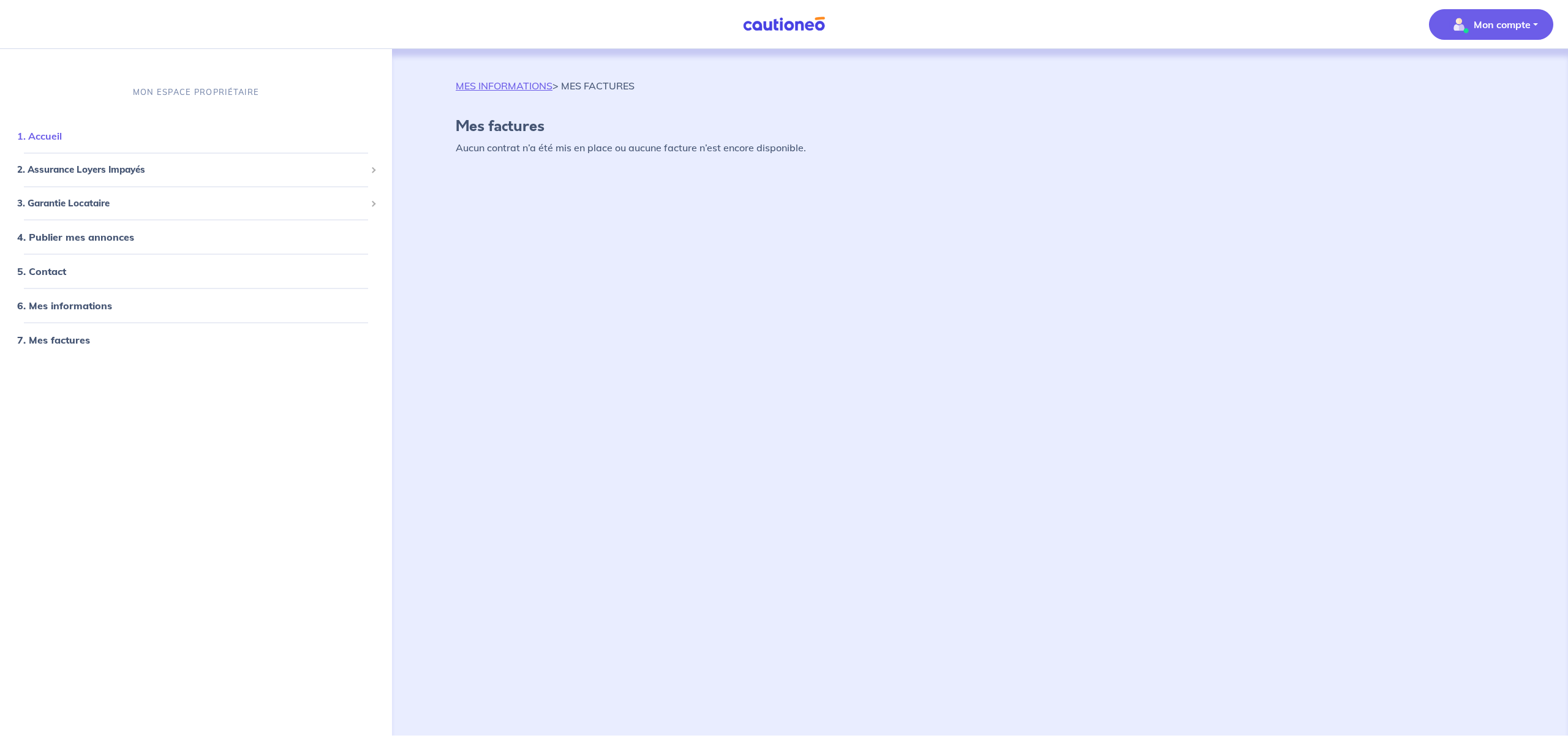
click at [35, 137] on link "1. Accueil" at bounding box center [40, 135] width 45 height 12
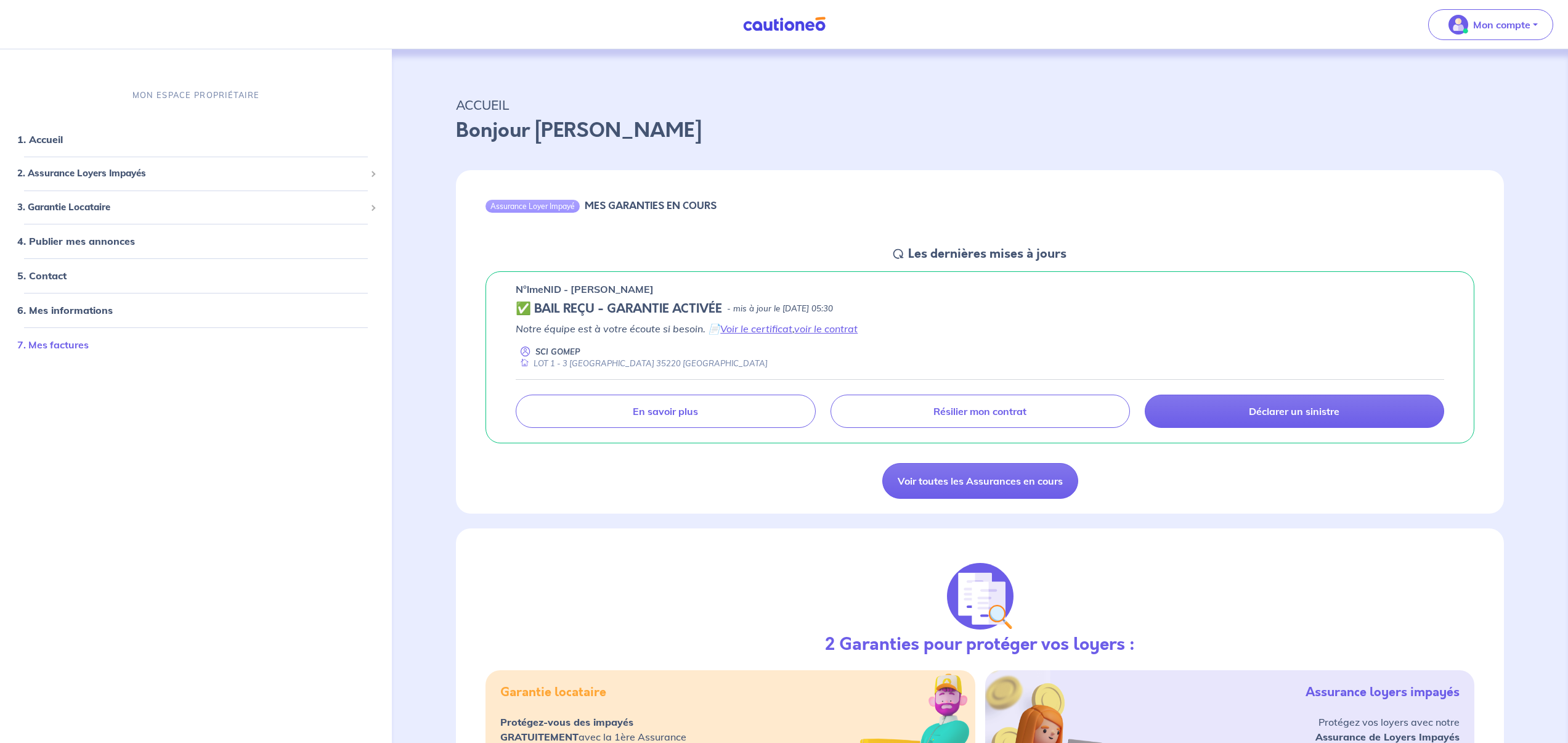
click at [53, 347] on link "7. Mes factures" at bounding box center [53, 344] width 72 height 12
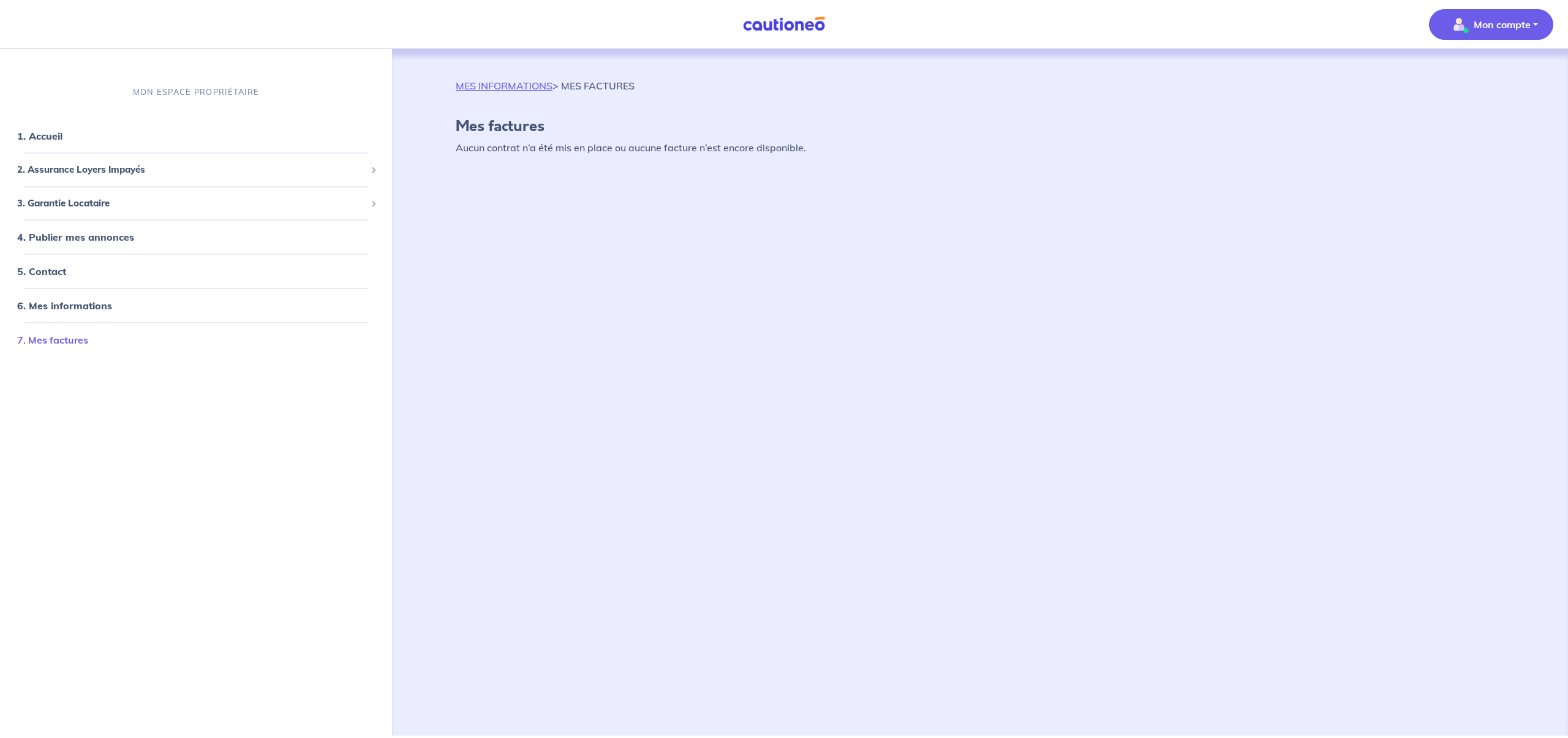
click at [70, 336] on link "7. Mes factures" at bounding box center [52, 340] width 71 height 12
click at [1462, 28] on img "button" at bounding box center [1459, 25] width 19 height 19
click at [1457, 109] on link "Me déconnecter" at bounding box center [1479, 106] width 99 height 19
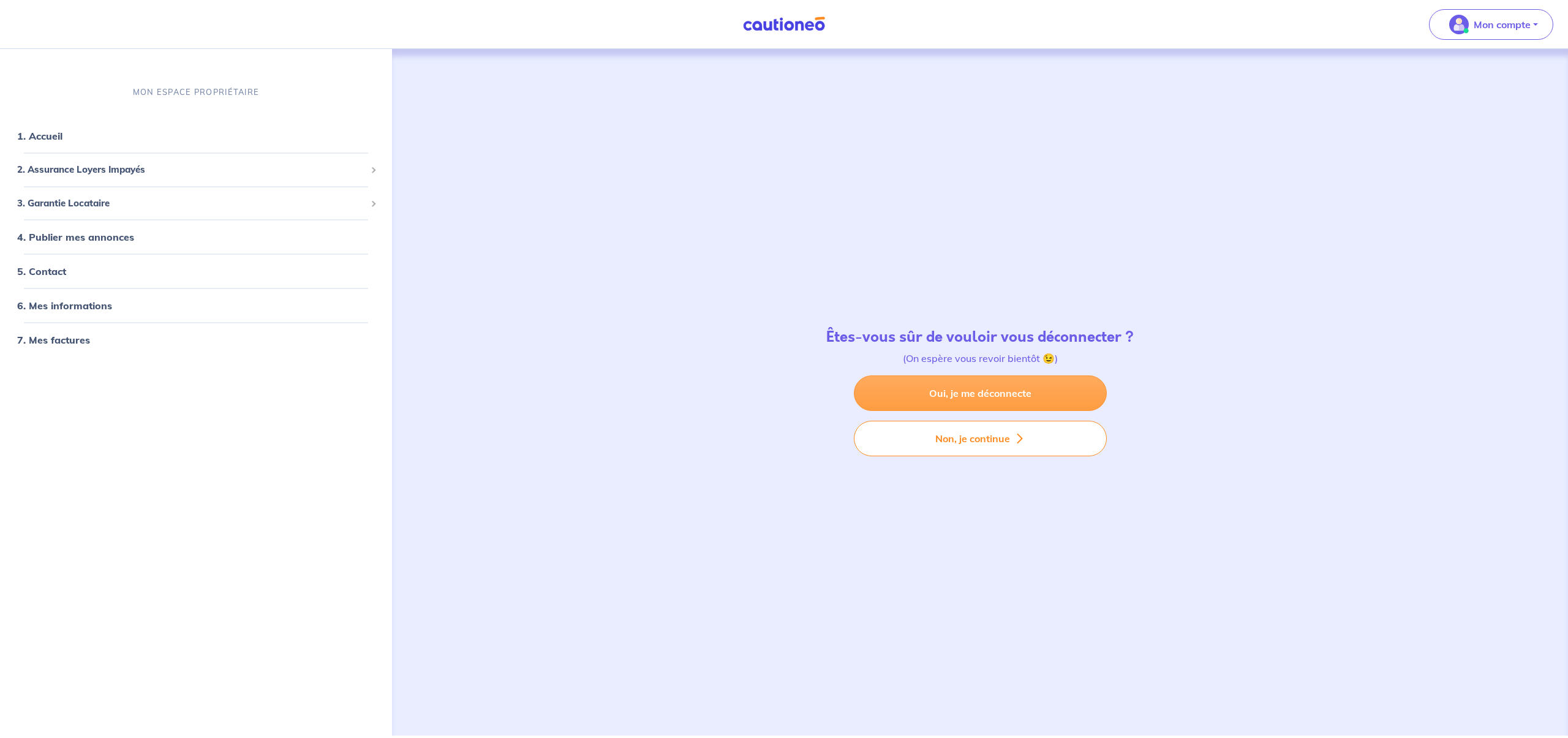
click at [952, 391] on link "Oui, je me déconnecte" at bounding box center [980, 392] width 253 height 35
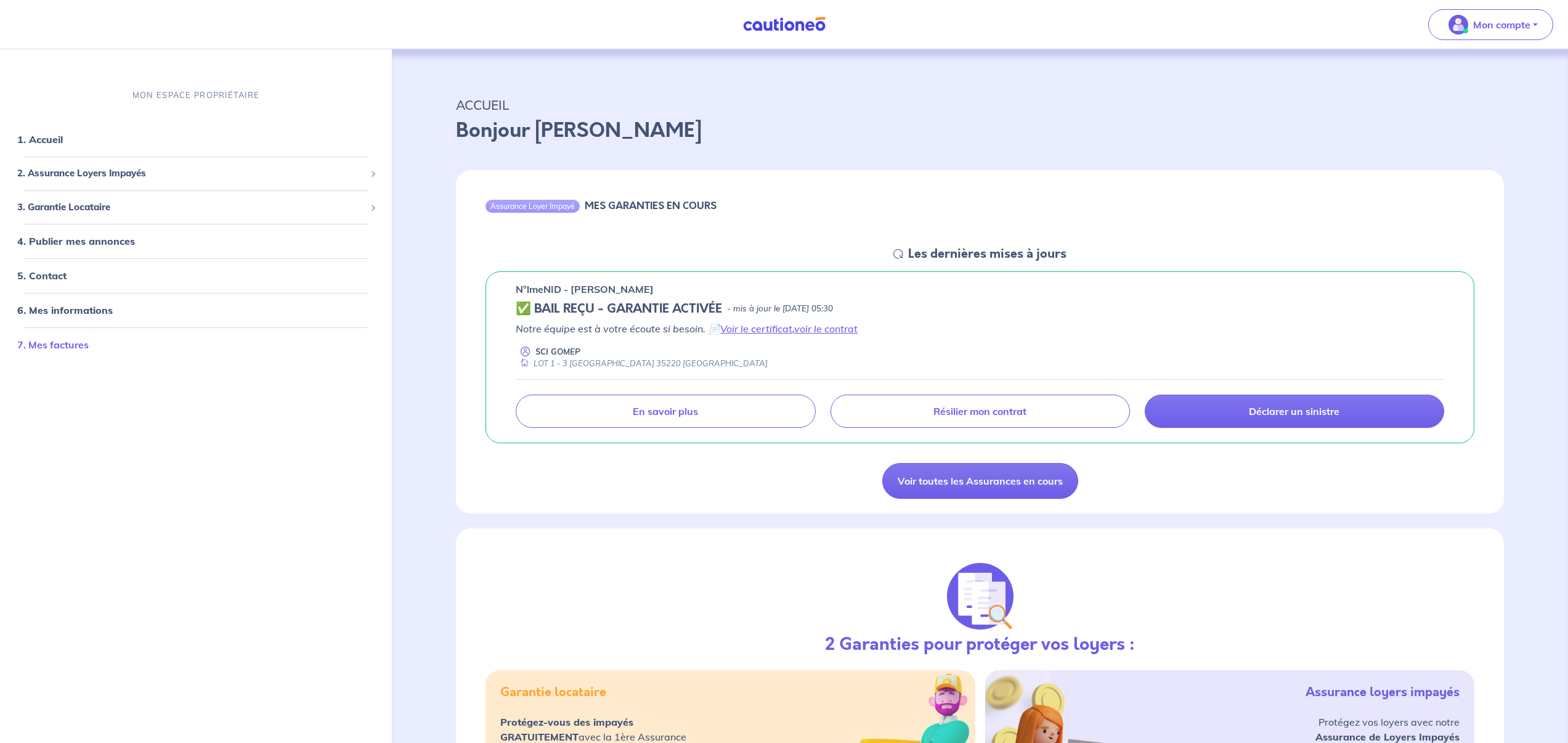
click at [48, 345] on link "7. Mes factures" at bounding box center [53, 344] width 72 height 12
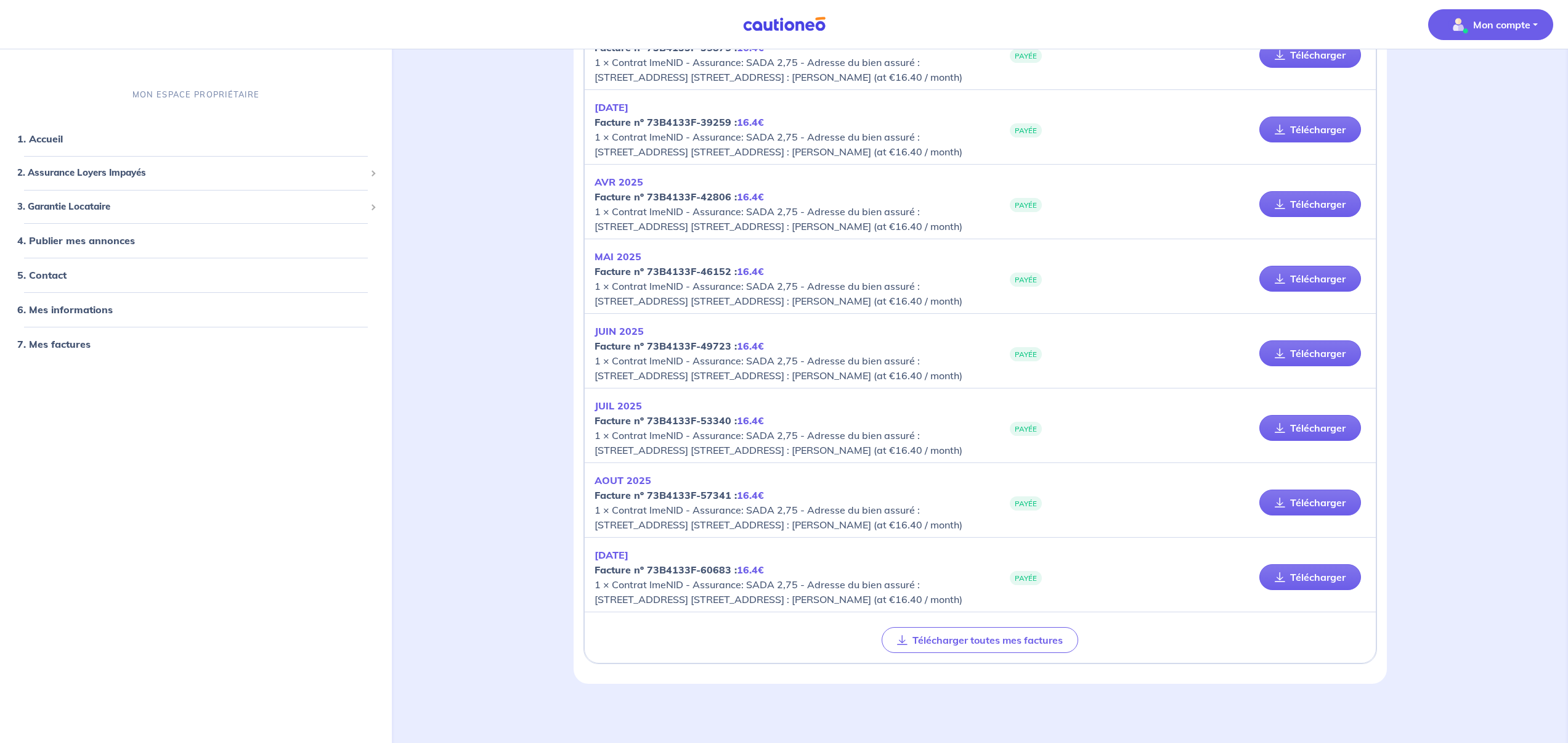
scroll to position [462, 0]
click at [1314, 414] on link "Télécharger" at bounding box center [1310, 427] width 102 height 26
click at [1298, 496] on link "Télécharger" at bounding box center [1310, 502] width 102 height 26
click at [1301, 587] on link "Télécharger" at bounding box center [1310, 576] width 102 height 26
